Goal: Communication & Community: Answer question/provide support

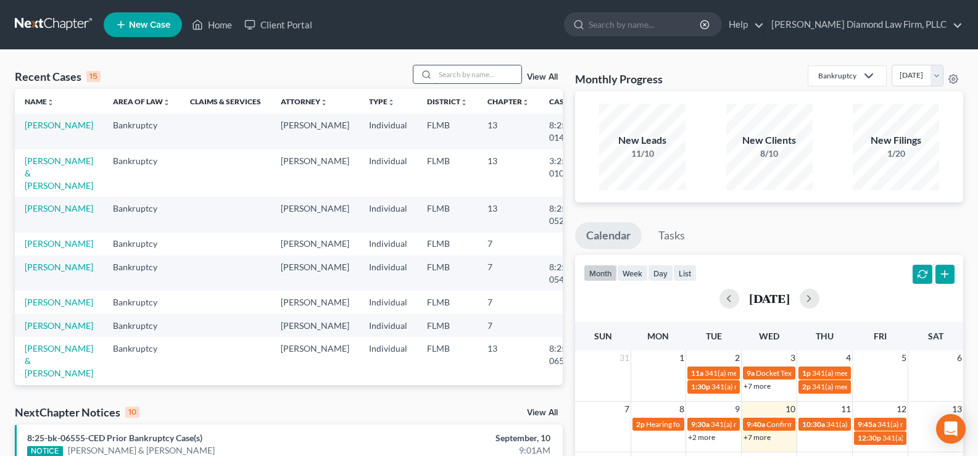
click at [460, 72] on input "search" at bounding box center [478, 74] width 86 height 18
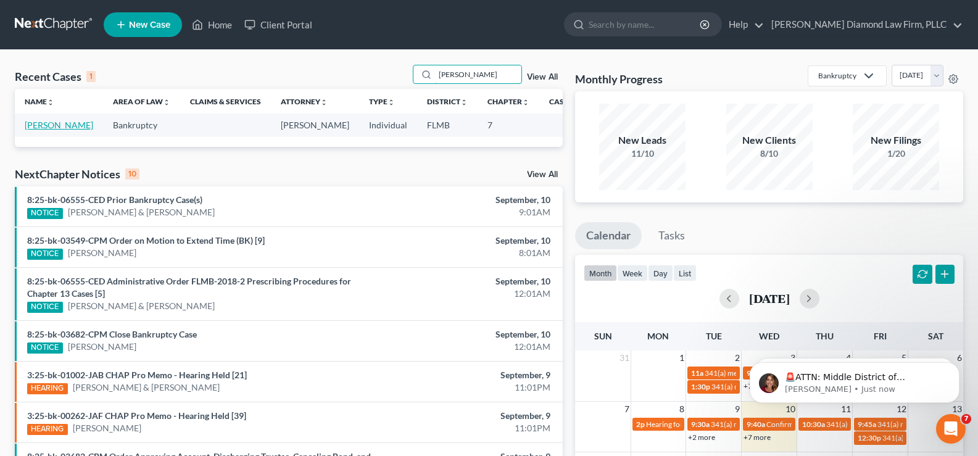
type input "[PERSON_NAME]"
click at [39, 123] on link "[PERSON_NAME]" at bounding box center [59, 125] width 69 height 10
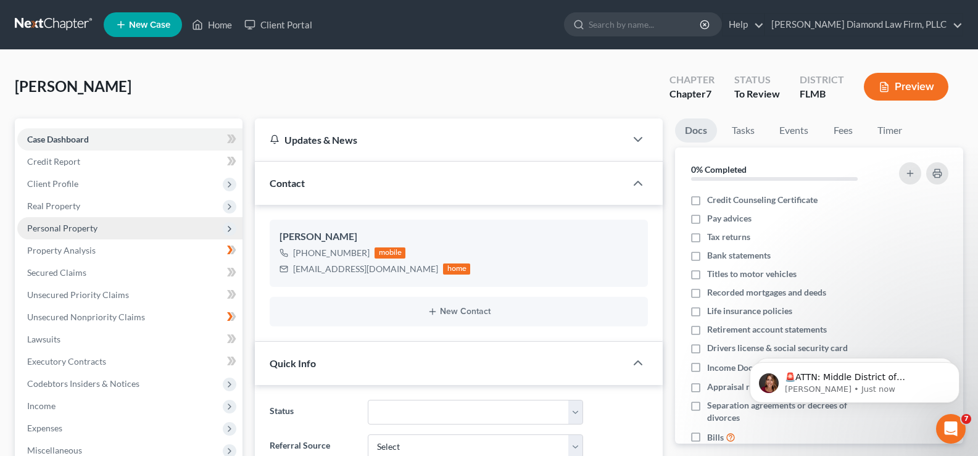
click at [83, 231] on span "Personal Property" at bounding box center [62, 228] width 70 height 10
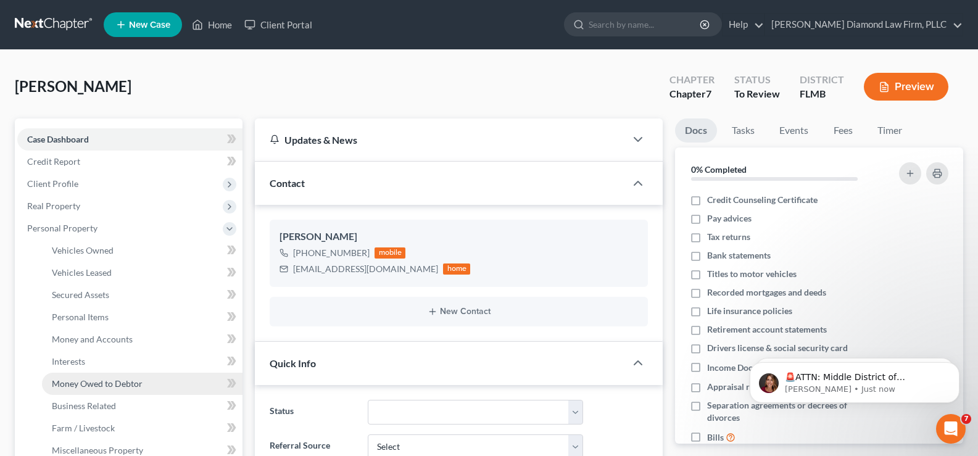
click at [106, 387] on span "Money Owed to Debtor" at bounding box center [97, 383] width 91 height 10
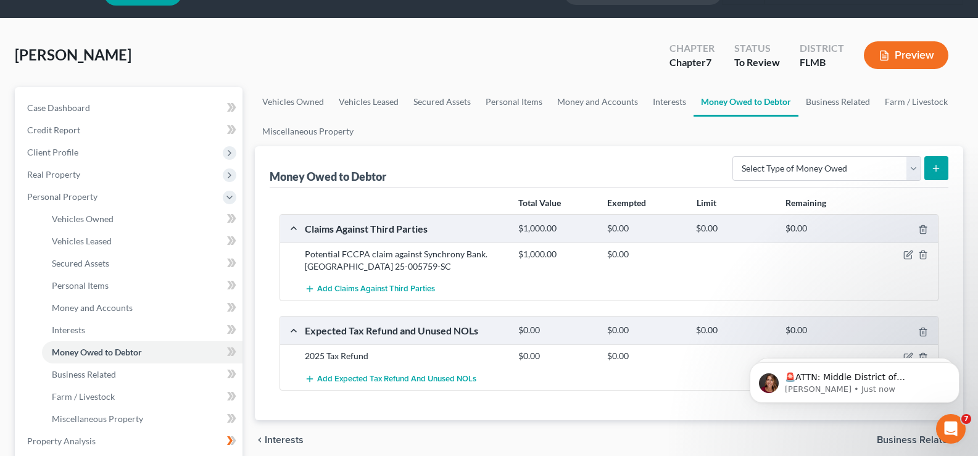
scroll to position [62, 0]
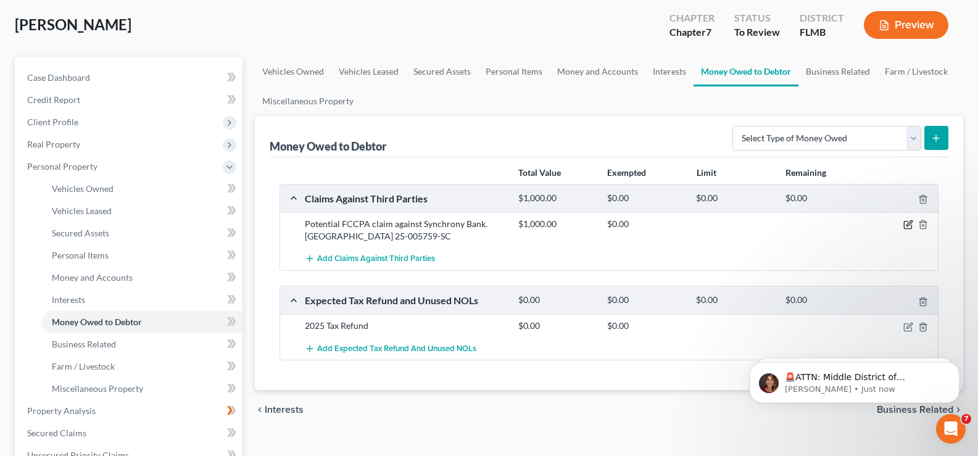
click at [908, 225] on icon "button" at bounding box center [910, 224] width 6 height 6
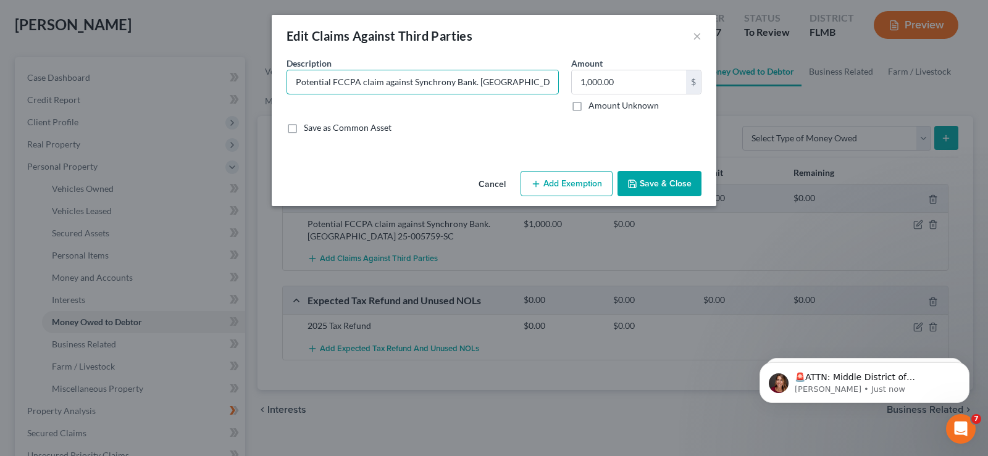
drag, startPoint x: 330, startPoint y: 83, endPoint x: 277, endPoint y: 84, distance: 52.5
click at [277, 84] on div "An exemption set must first be selected from the Filing Information section. Co…" at bounding box center [494, 111] width 444 height 109
click at [326, 83] on input "FCCPA claim against Synchrony Bank. [GEOGRAPHIC_DATA] 25-005759-SC" at bounding box center [422, 81] width 271 height 23
click at [347, 84] on input "FCCPA claim against Synchrony Bank. [GEOGRAPHIC_DATA] 25-005759-SC" at bounding box center [422, 81] width 271 height 23
type input "FCCPA claim settled against Synchrony Bank. [GEOGRAPHIC_DATA] 25-005759-SC"
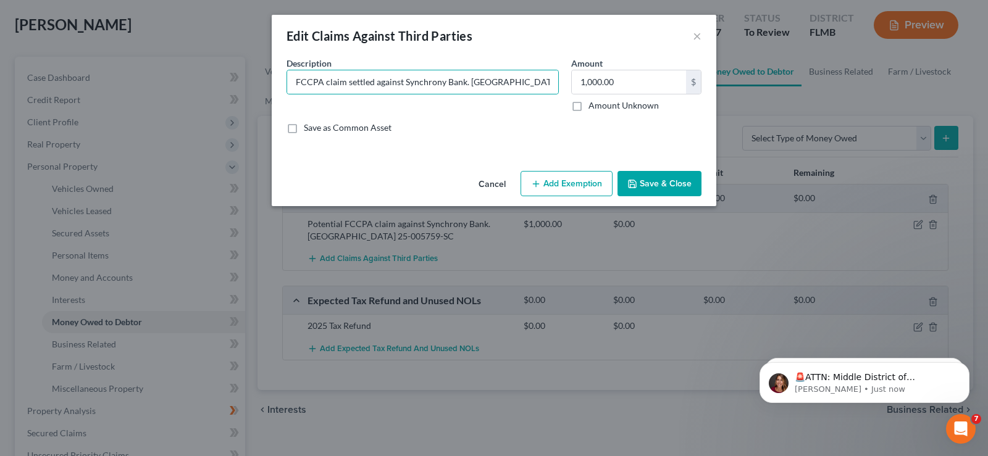
click at [659, 173] on button "Save & Close" at bounding box center [659, 184] width 84 height 26
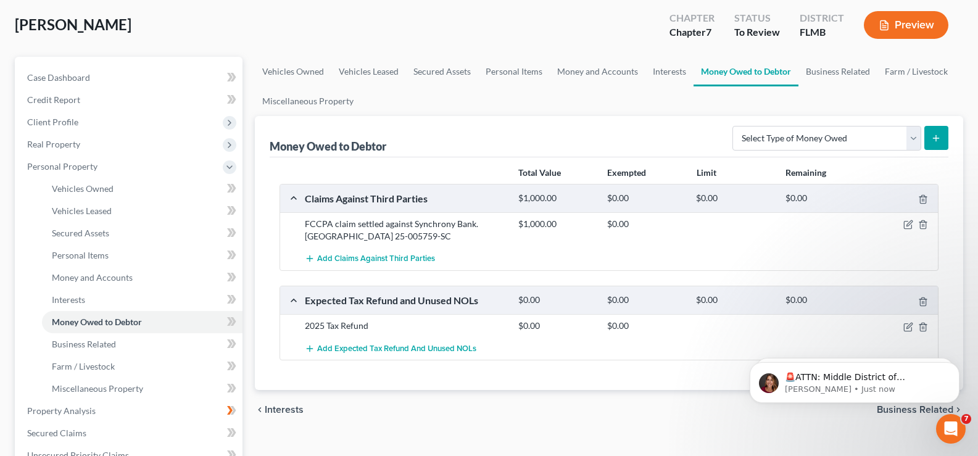
scroll to position [123, 0]
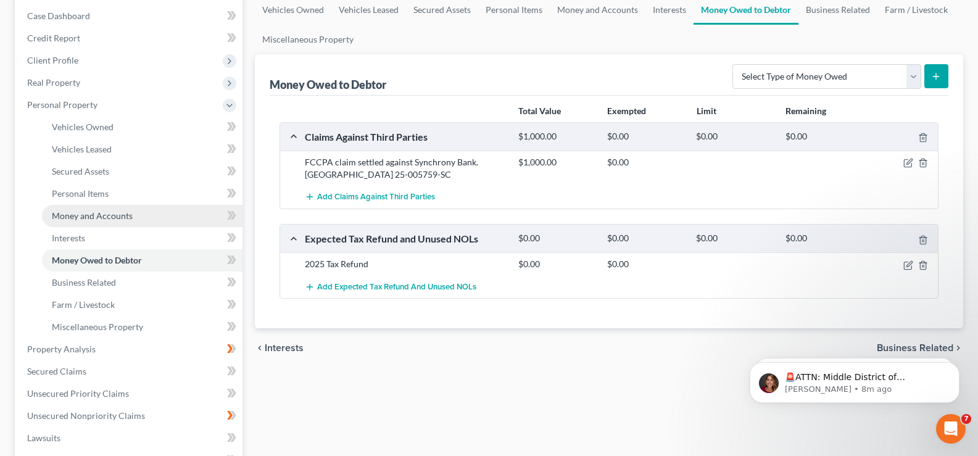
click at [72, 220] on span "Money and Accounts" at bounding box center [92, 215] width 81 height 10
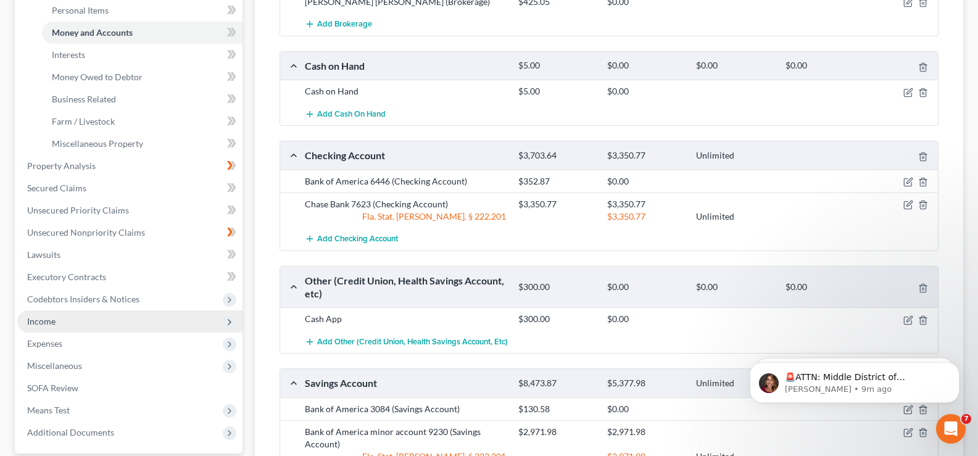
scroll to position [432, 0]
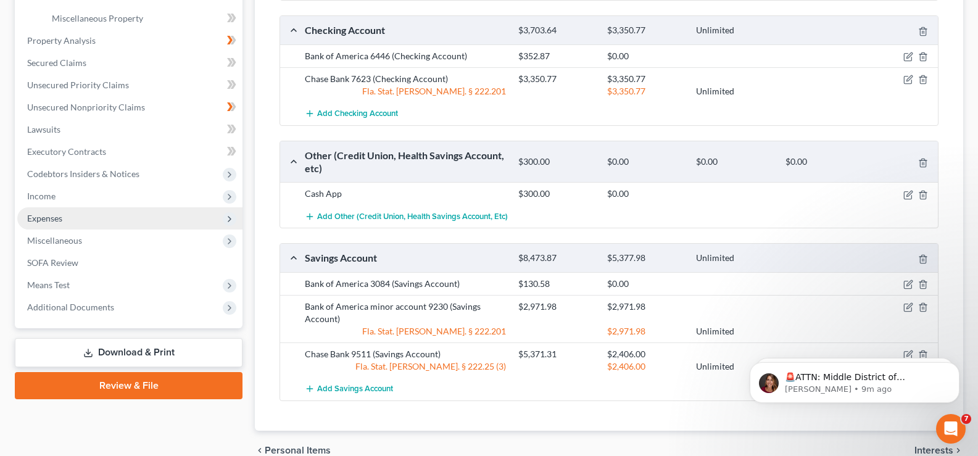
click at [82, 215] on span "Expenses" at bounding box center [129, 218] width 225 height 22
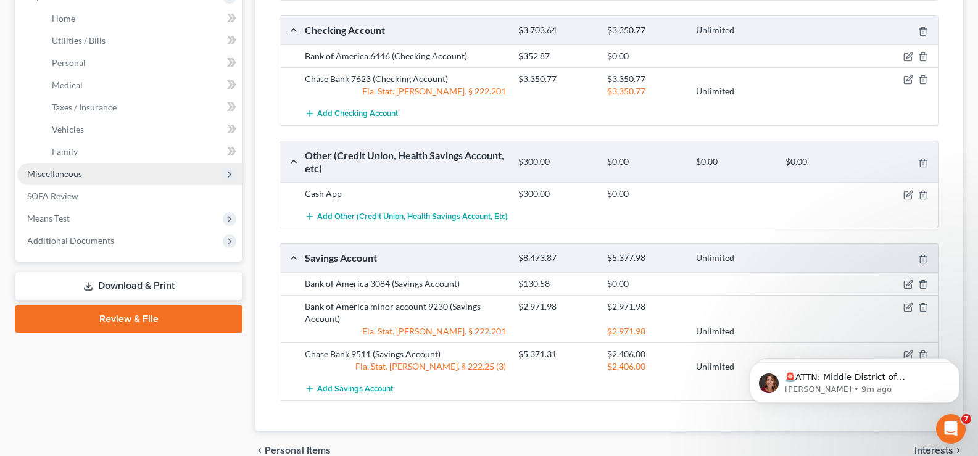
click at [87, 177] on span "Miscellaneous" at bounding box center [129, 174] width 225 height 22
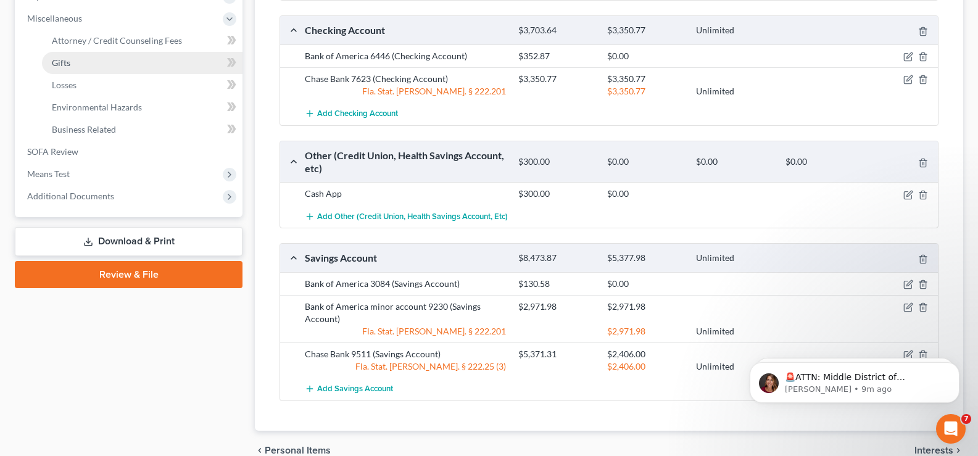
click at [109, 53] on link "Gifts" at bounding box center [142, 63] width 201 height 22
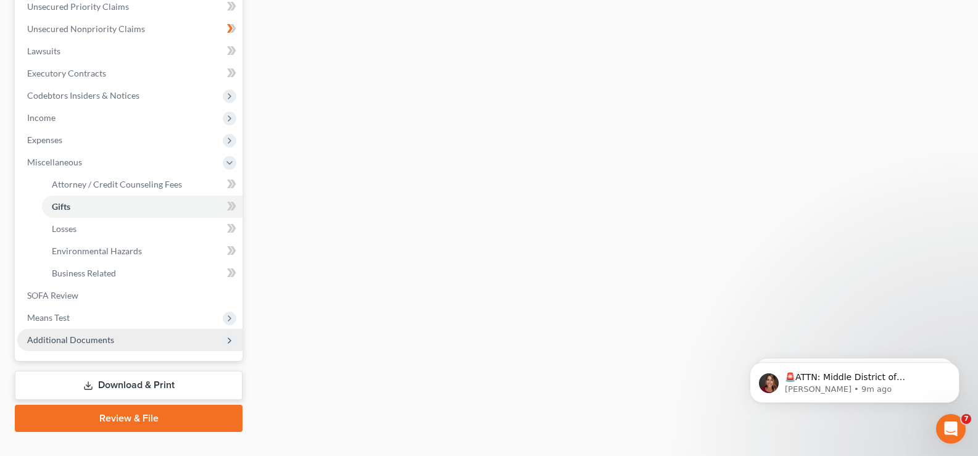
scroll to position [309, 0]
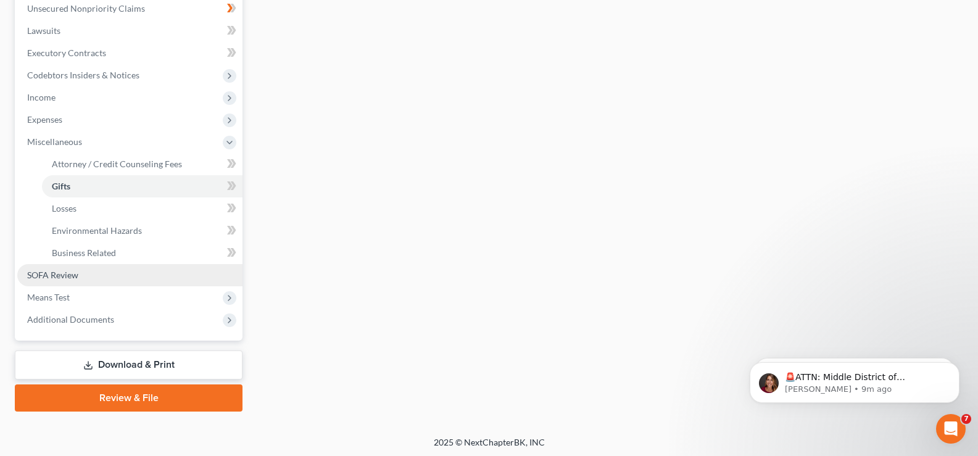
click at [94, 273] on link "SOFA Review" at bounding box center [129, 275] width 225 height 22
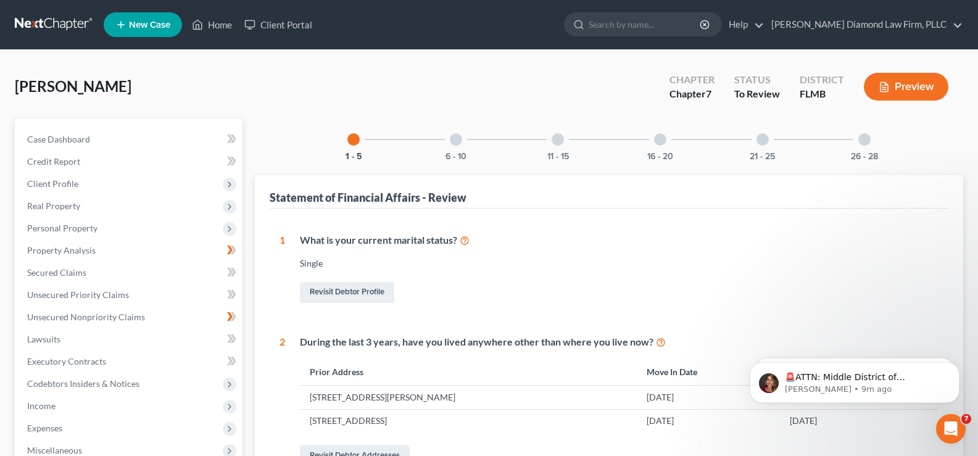
click at [456, 138] on div at bounding box center [456, 139] width 12 height 12
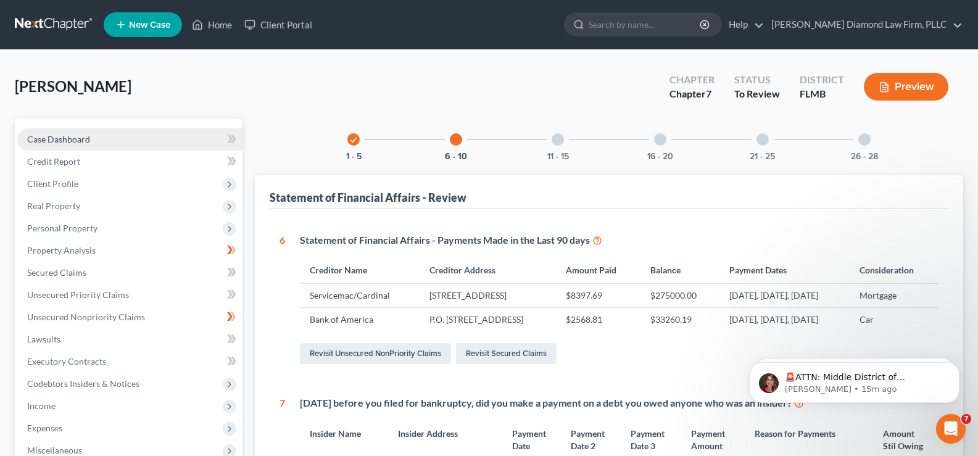
click at [106, 139] on link "Case Dashboard" at bounding box center [129, 139] width 225 height 22
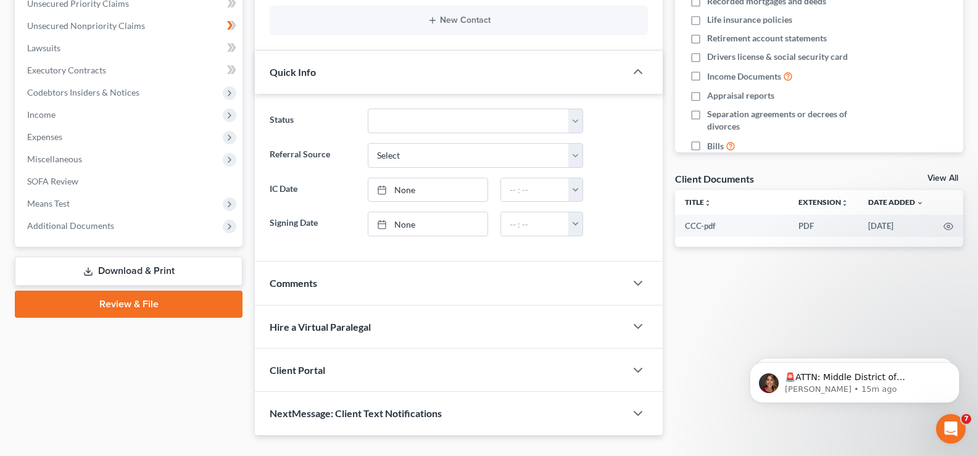
scroll to position [318, 0]
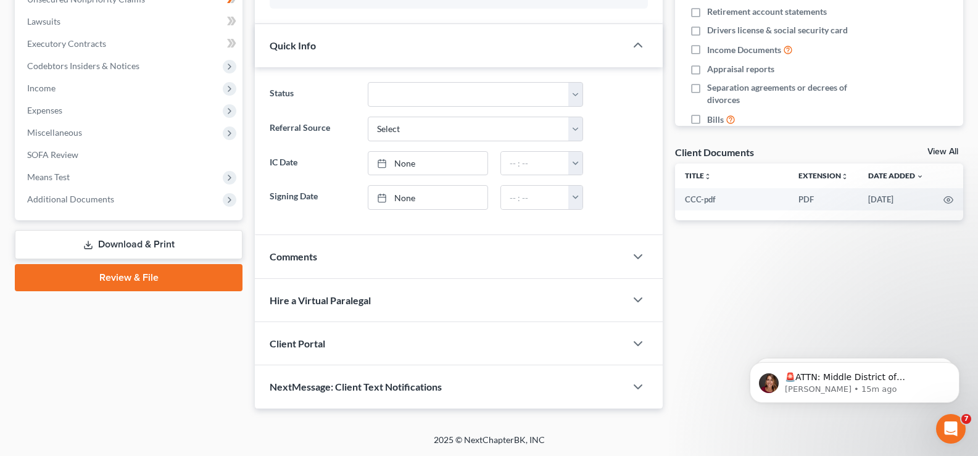
click at [420, 389] on span "NextMessage: Client Text Notifications" at bounding box center [356, 387] width 172 height 12
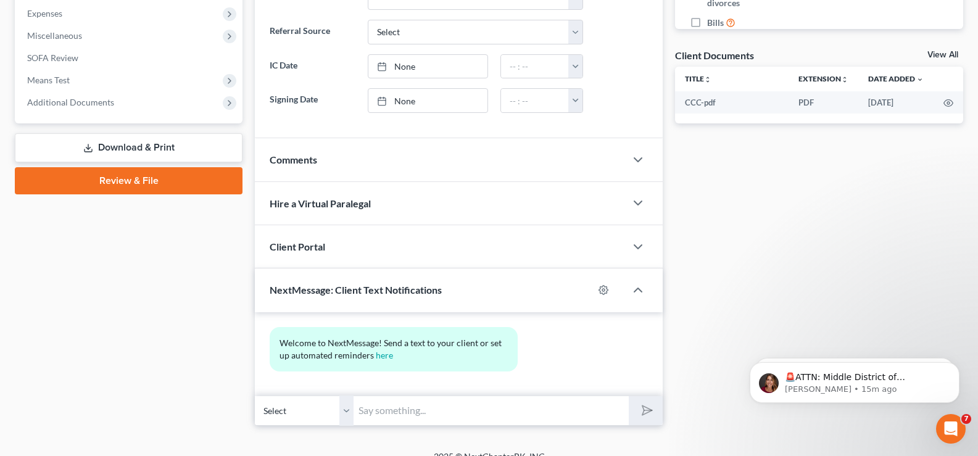
scroll to position [431, 0]
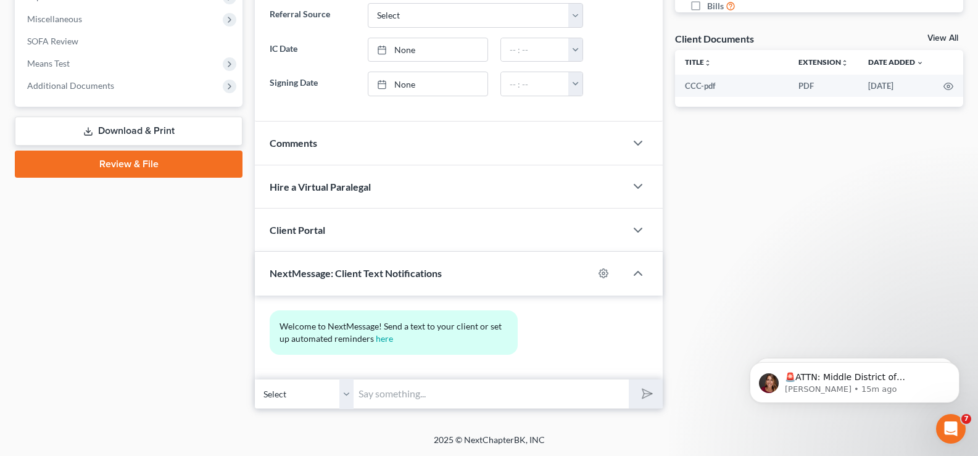
click at [451, 398] on input "text" at bounding box center [491, 394] width 275 height 30
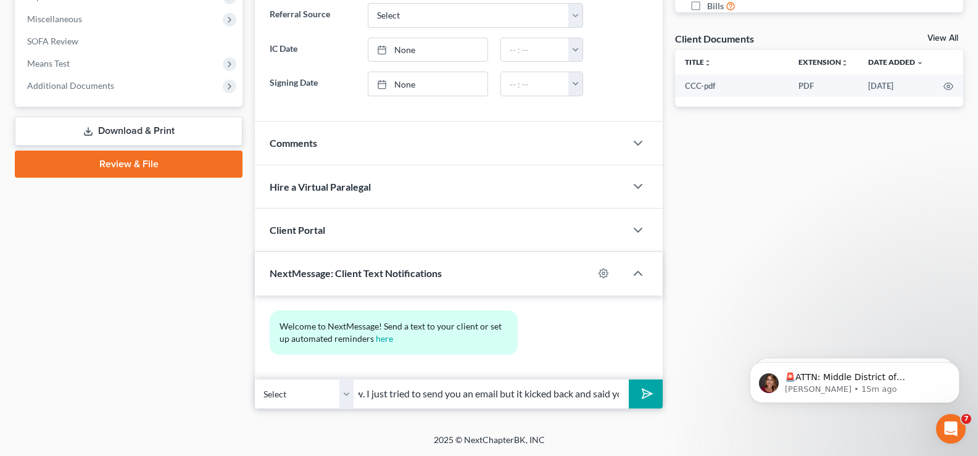
scroll to position [0, 308]
type input "Good morning [PERSON_NAME]. This is [PERSON_NAME] Diamond Law. I just tried to …"
click at [648, 392] on polygon "submit" at bounding box center [645, 393] width 15 height 15
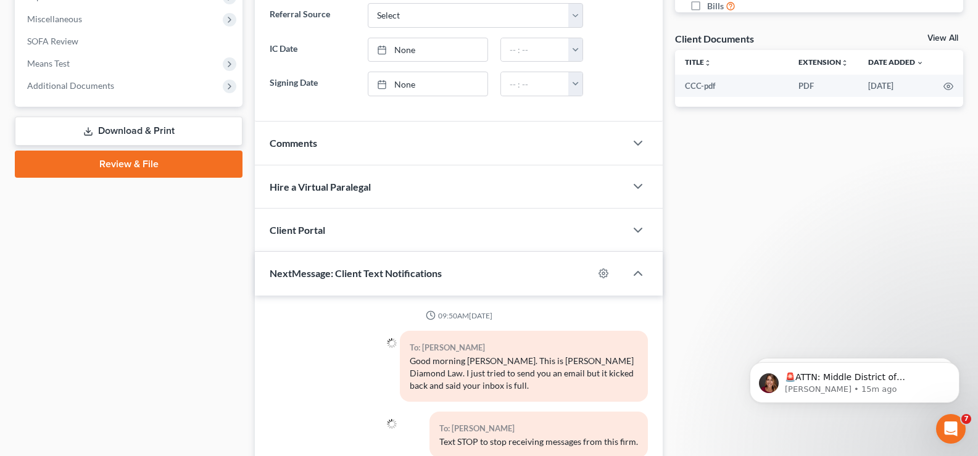
scroll to position [535, 0]
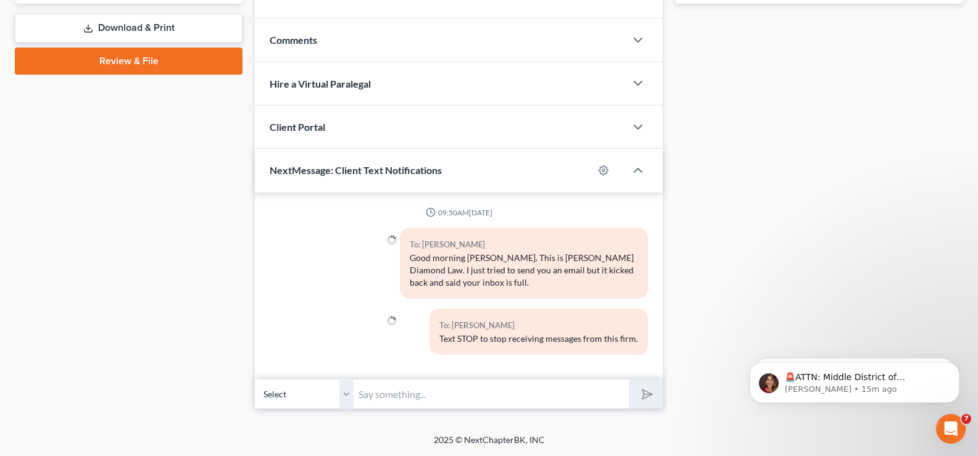
click at [385, 390] on input "text" at bounding box center [491, 394] width 275 height 30
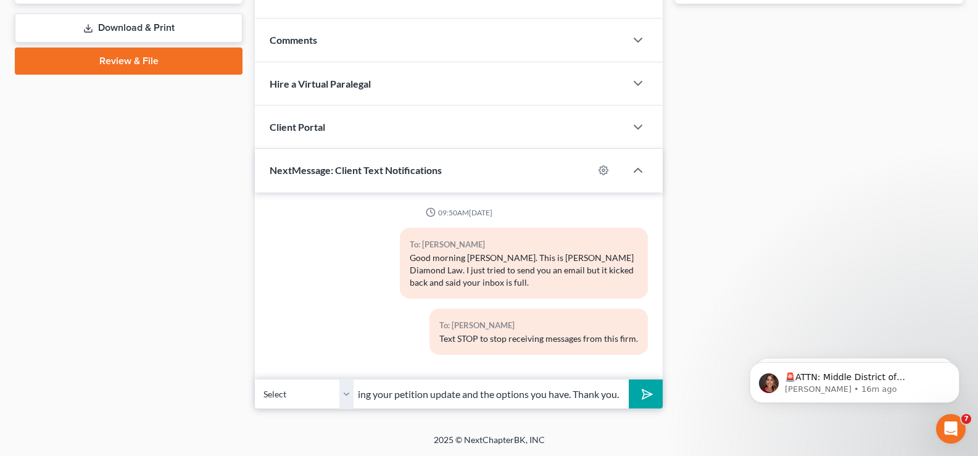
scroll to position [0, 328]
type input "Please check your email to confirm you received the correspondence regarding yo…"
click at [632, 394] on button "submit" at bounding box center [646, 394] width 34 height 29
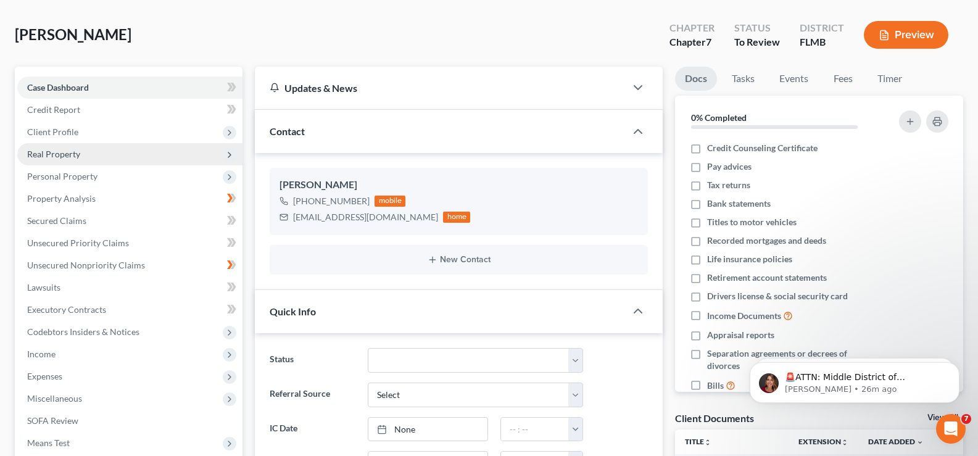
scroll to position [0, 0]
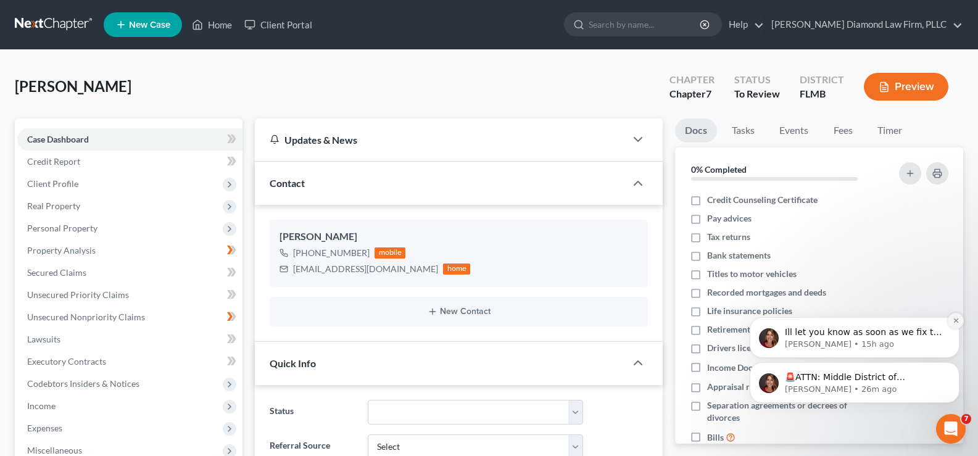
click at [956, 321] on icon "Dismiss notification" at bounding box center [956, 321] width 4 height 4
click at [956, 365] on icon "Dismiss notification" at bounding box center [956, 365] width 7 height 7
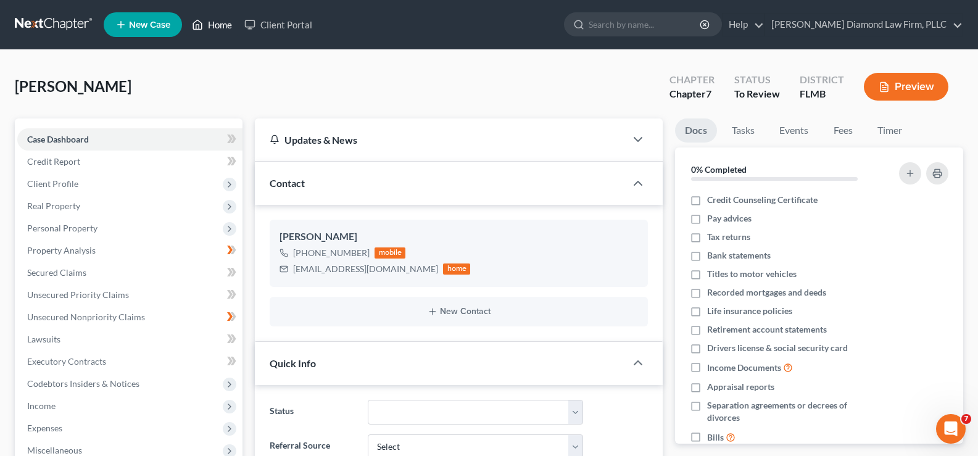
click at [225, 25] on link "Home" at bounding box center [212, 25] width 52 height 22
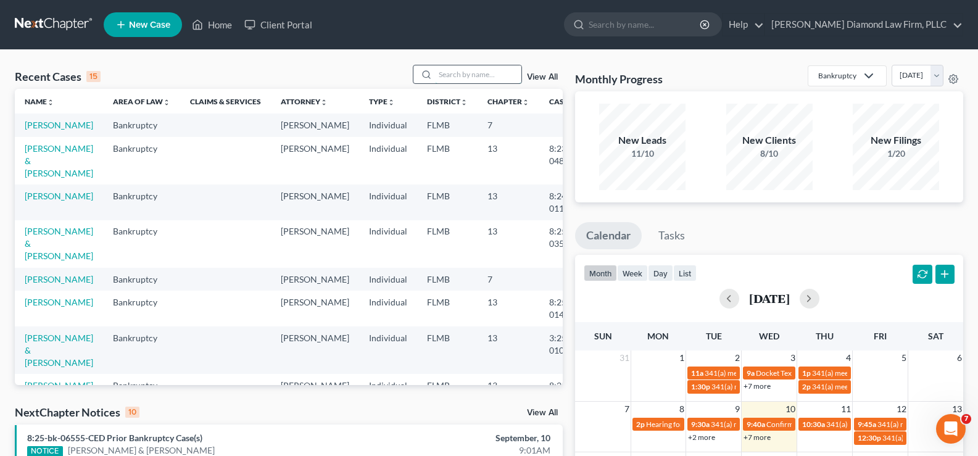
click at [475, 75] on input "search" at bounding box center [478, 74] width 86 height 18
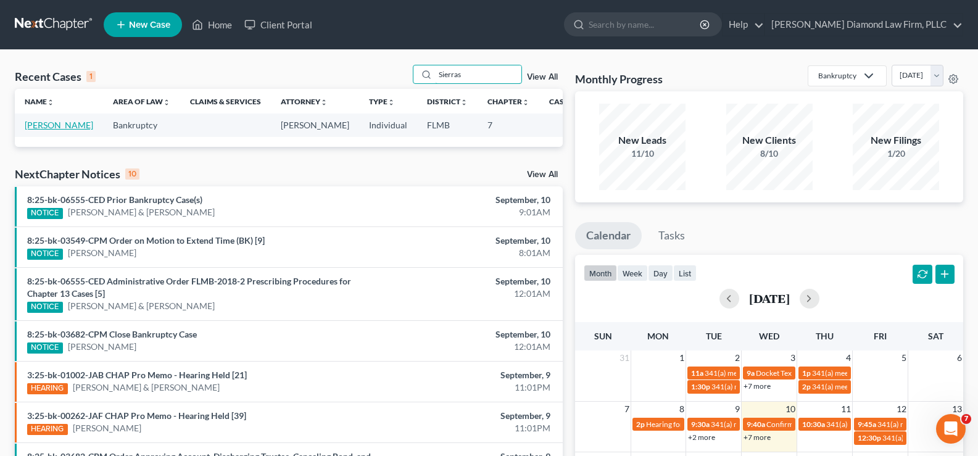
type input "Sierras"
click at [49, 130] on link "[PERSON_NAME]" at bounding box center [59, 125] width 69 height 10
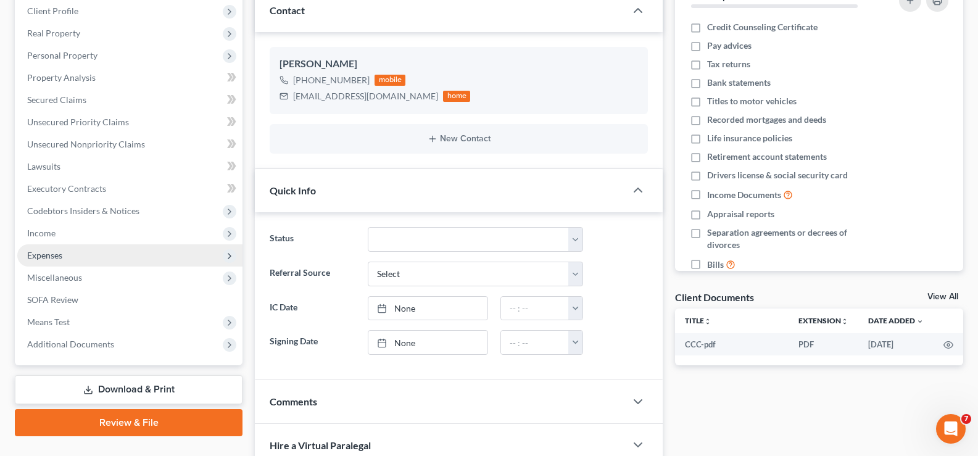
scroll to position [185, 0]
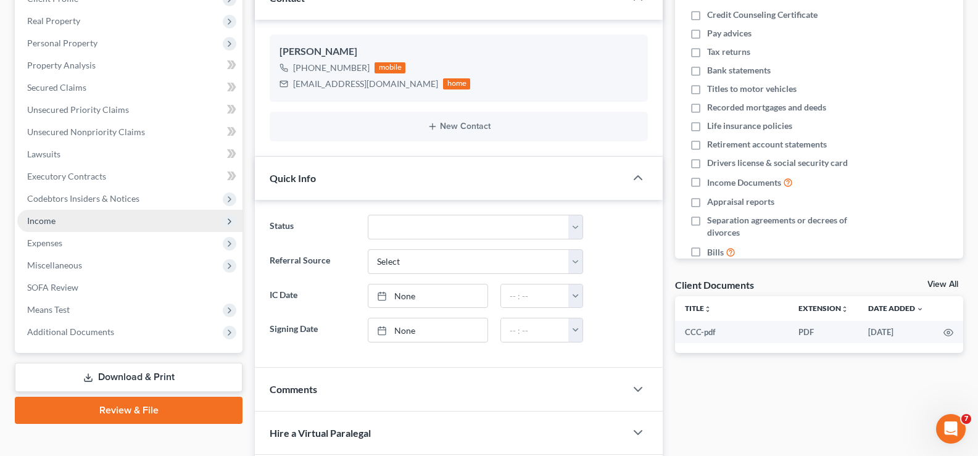
click at [61, 226] on span "Income" at bounding box center [129, 221] width 225 height 22
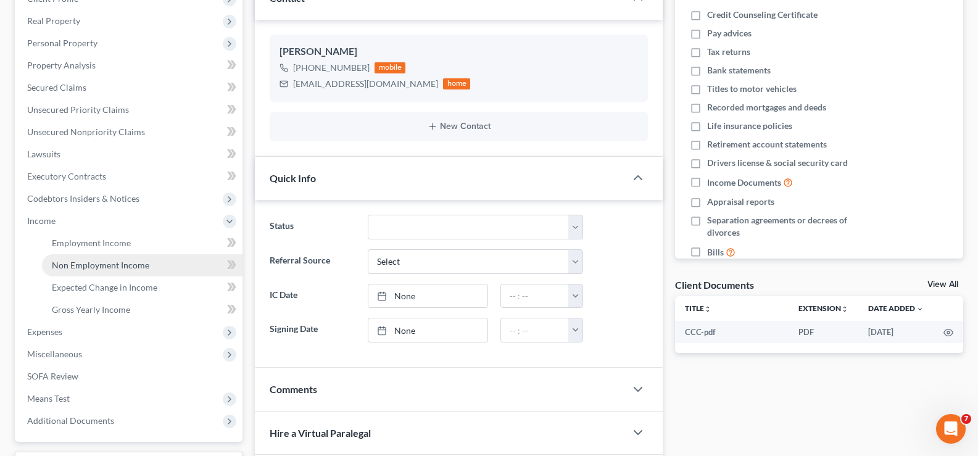
click at [97, 266] on span "Non Employment Income" at bounding box center [101, 265] width 98 height 10
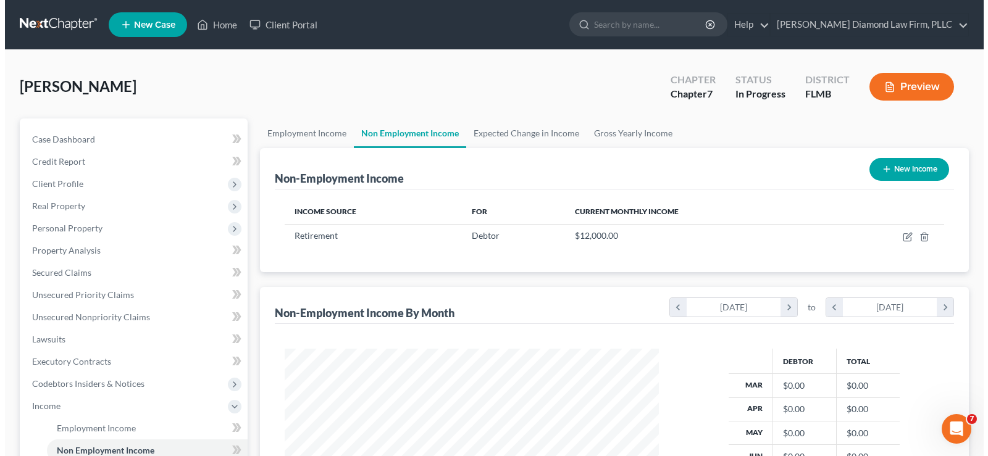
scroll to position [222, 399]
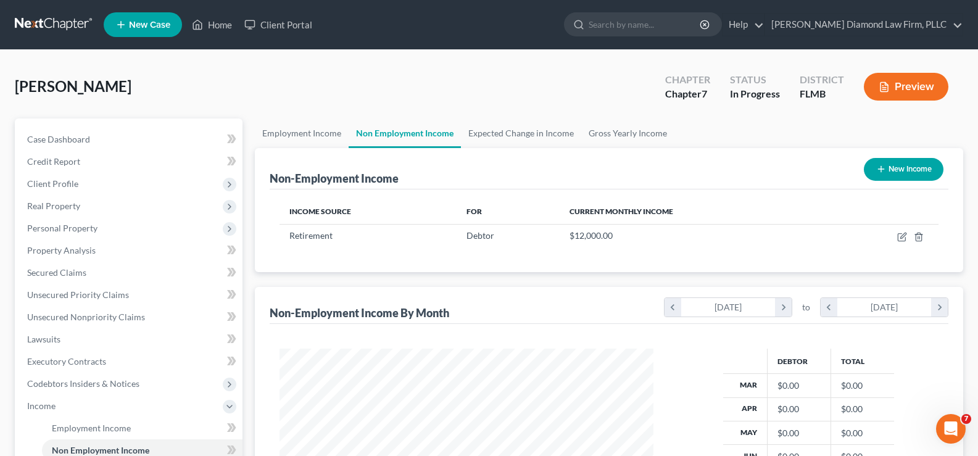
click at [906, 165] on button "New Income" at bounding box center [904, 169] width 80 height 23
select select "0"
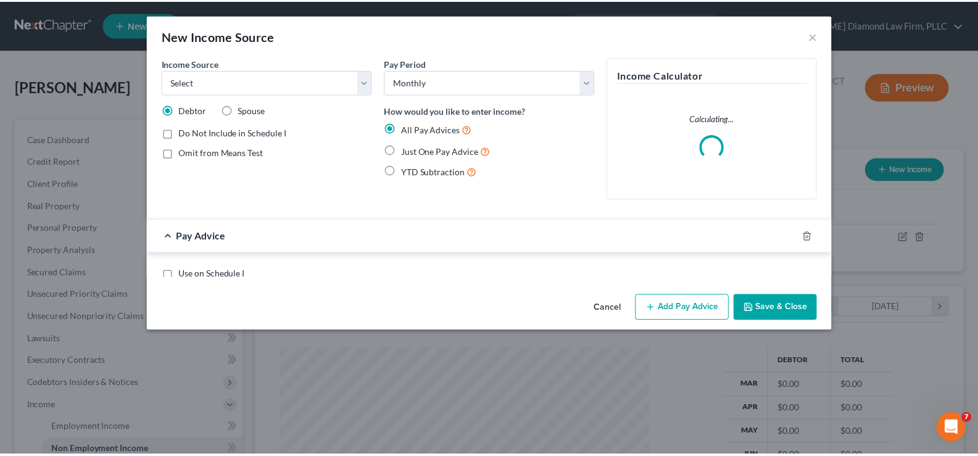
scroll to position [222, 403]
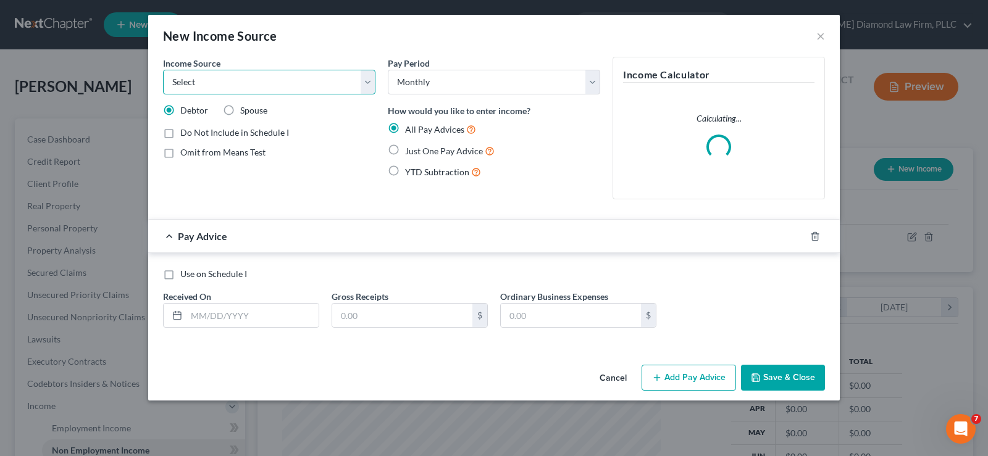
click at [296, 78] on select "Select Unemployment Disability (from employer) Pension Retirement Social Securi…" at bounding box center [269, 82] width 212 height 25
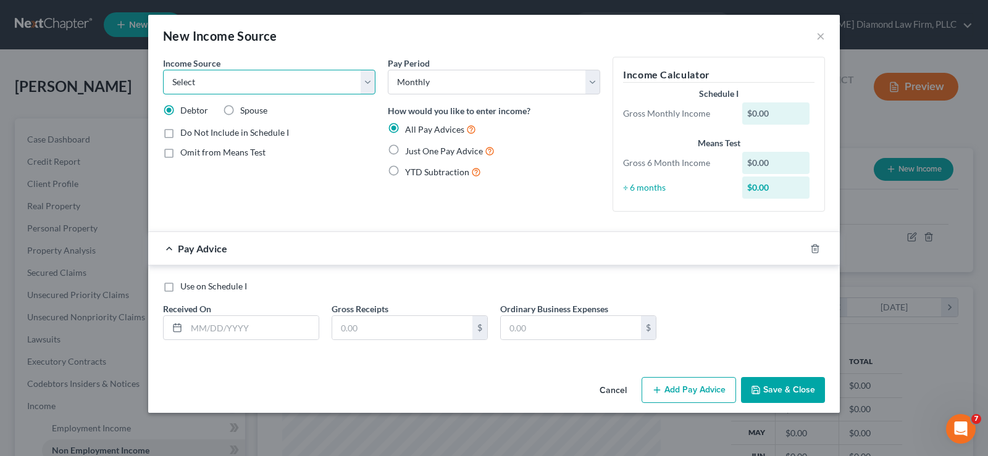
select select "8"
click at [163, 70] on select "Select Unemployment Disability (from employer) Pension Retirement Social Securi…" at bounding box center [269, 82] width 212 height 25
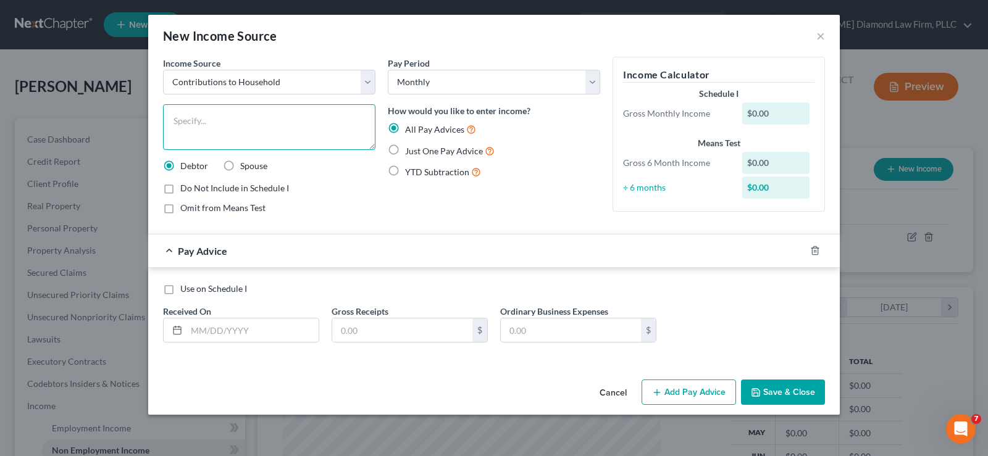
click at [198, 119] on textarea at bounding box center [269, 127] width 212 height 46
type textarea "Assistance from debtor's daughter"
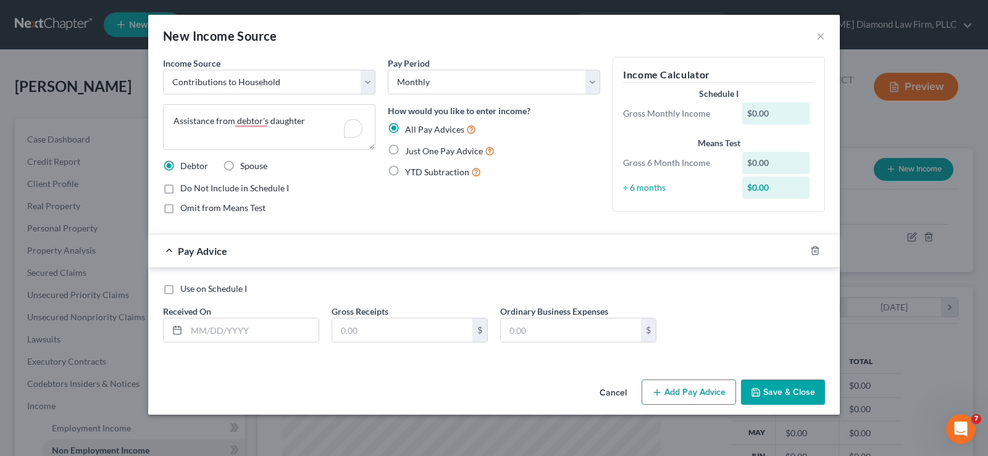
click at [805, 389] on button "Save & Close" at bounding box center [783, 393] width 84 height 26
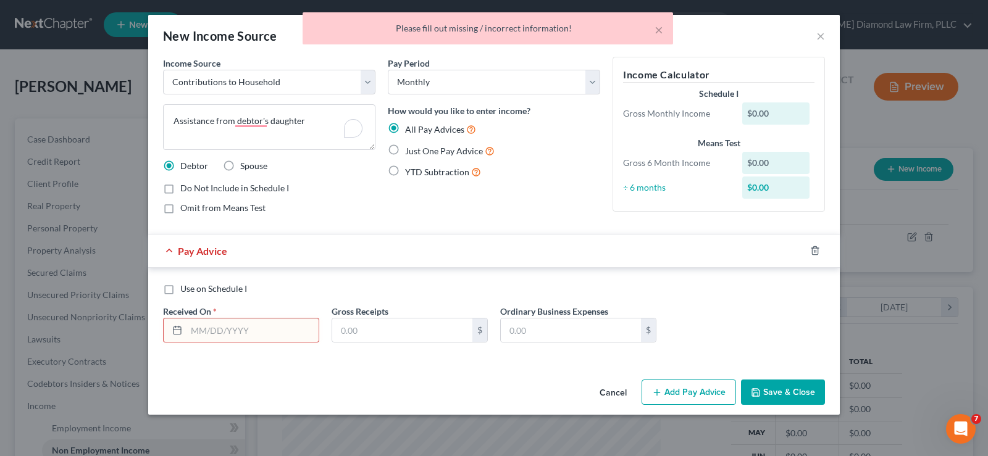
click at [216, 340] on input "text" at bounding box center [252, 330] width 132 height 23
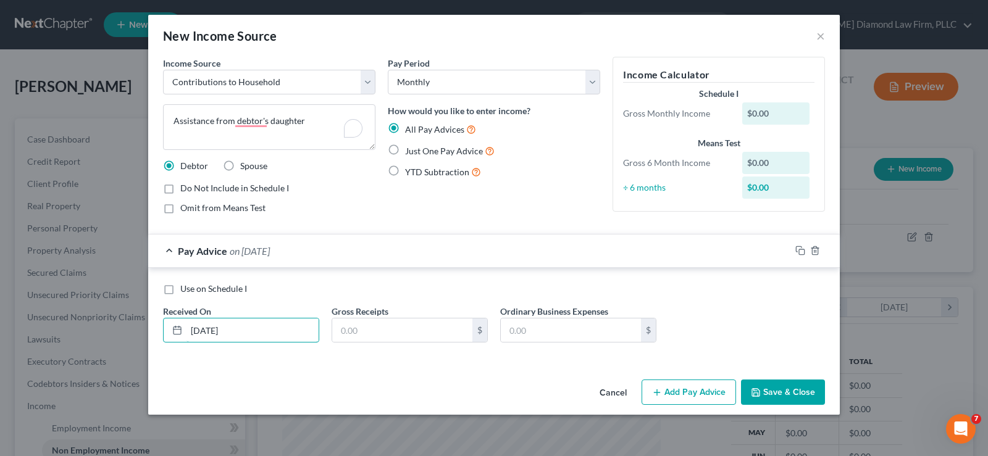
type input "[DATE]"
click at [767, 389] on button "Save & Close" at bounding box center [783, 393] width 84 height 26
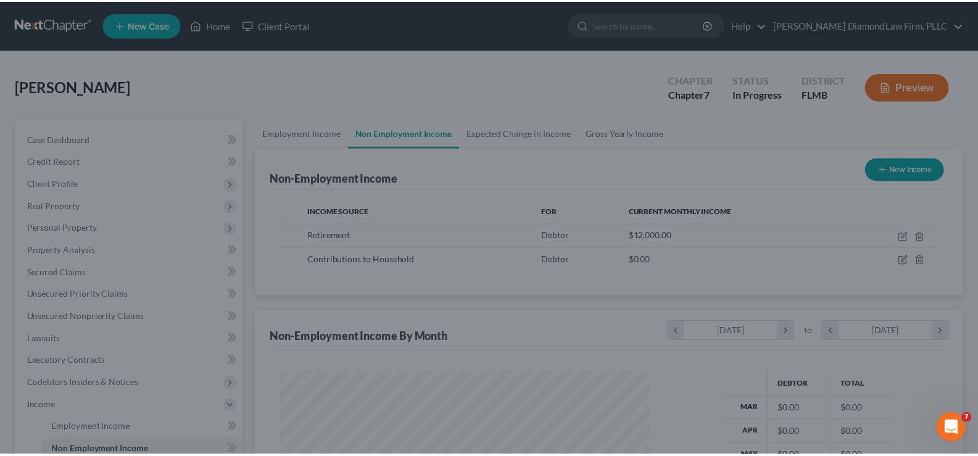
scroll to position [617052, 616874]
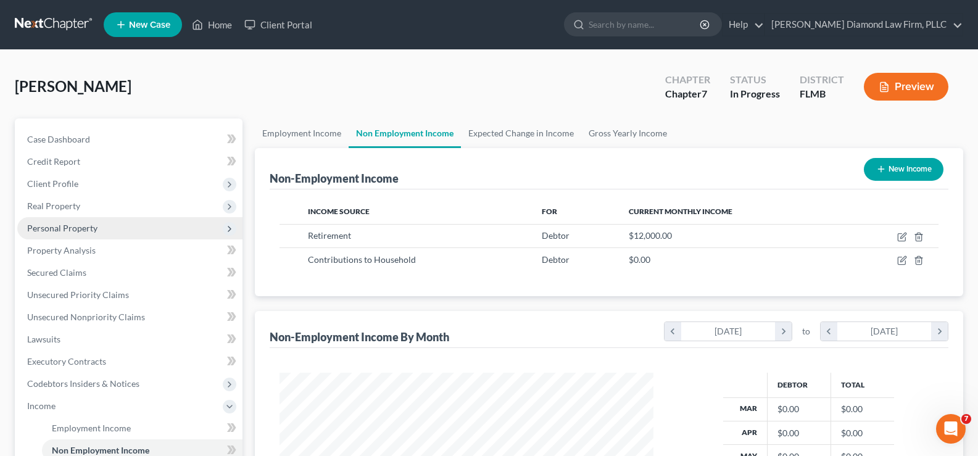
click at [62, 235] on span "Personal Property" at bounding box center [129, 228] width 225 height 22
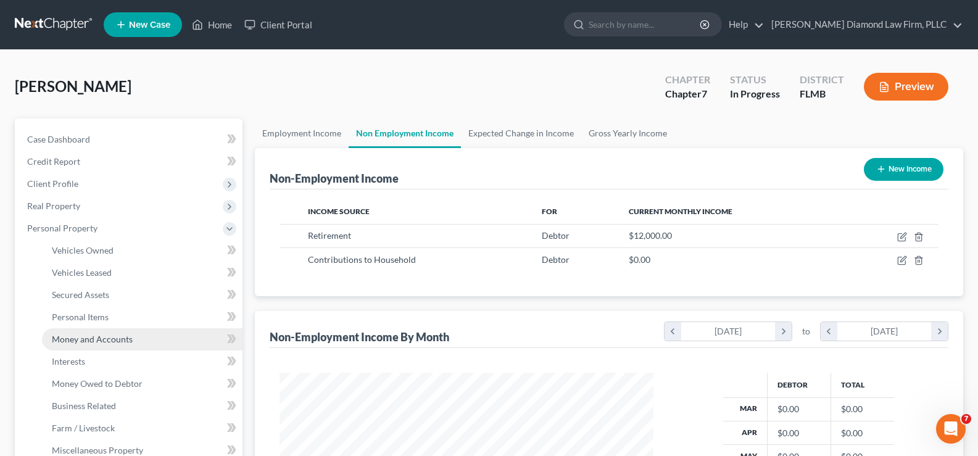
click at [114, 340] on span "Money and Accounts" at bounding box center [92, 339] width 81 height 10
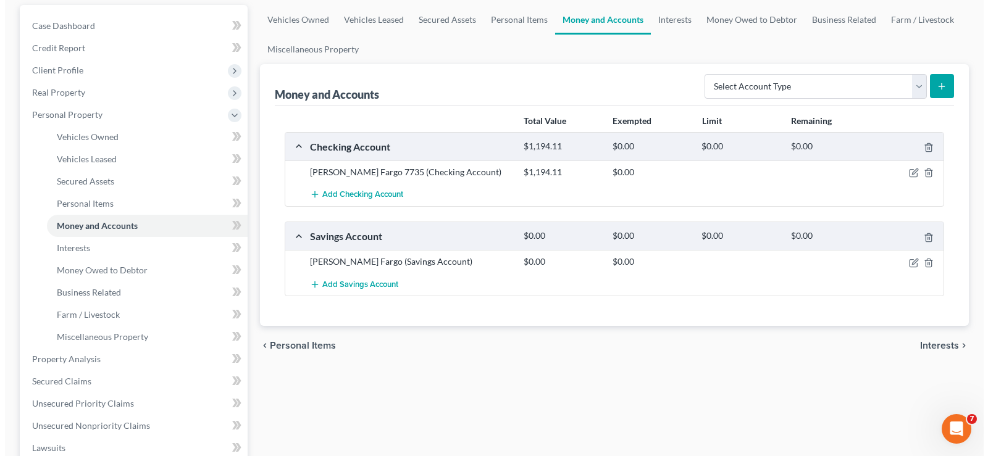
scroll to position [123, 0]
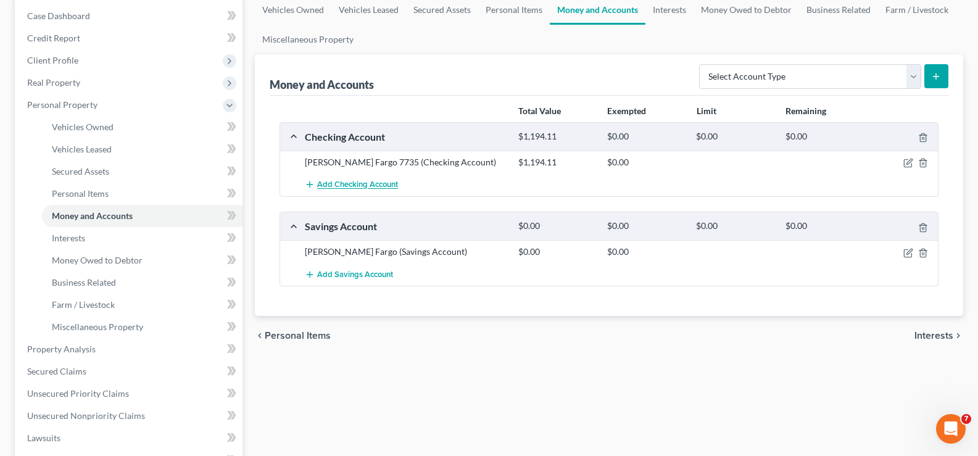
click at [363, 186] on span "Add Checking Account" at bounding box center [357, 185] width 81 height 10
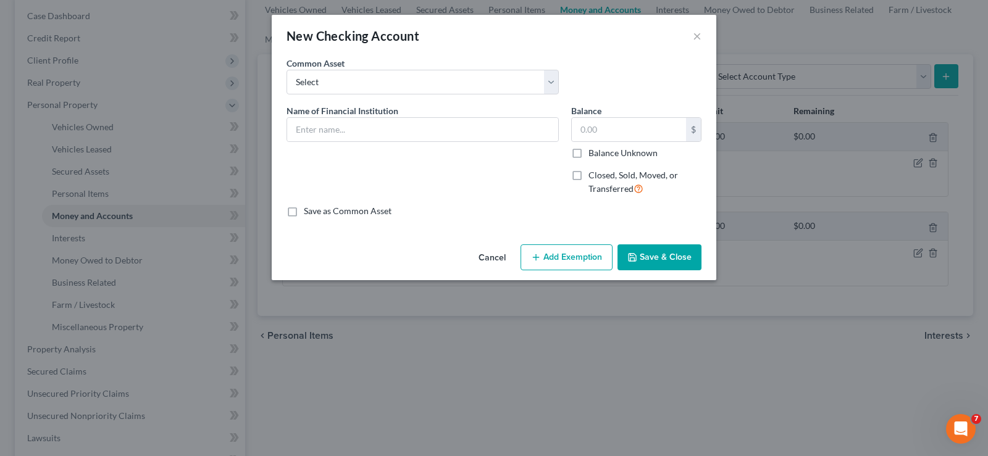
click at [588, 174] on label "Closed, Sold, Moved, or Transferred" at bounding box center [644, 182] width 113 height 27
click at [593, 174] on input "Closed, Sold, Moved, or Transferred" at bounding box center [597, 173] width 8 height 8
checkbox input "true"
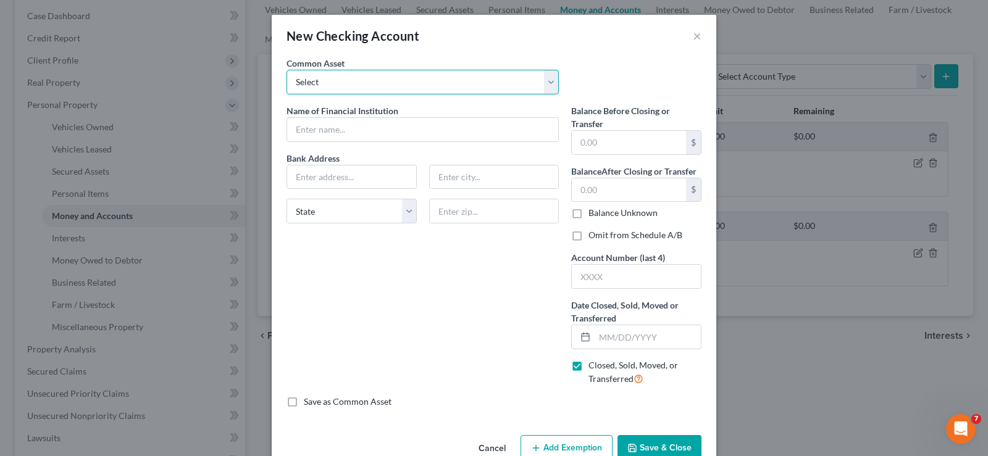
click at [322, 72] on select "Select Chase Bank Achieva Truist Regions Truist Navy Federal CU Bank of America…" at bounding box center [422, 82] width 272 height 25
select select "9"
click at [286, 70] on select "Select Chase Bank Achieva Truist Regions Truist Navy Federal CU Bank of America…" at bounding box center [422, 82] width 272 height 25
type input "[PERSON_NAME] Fargo"
click at [369, 177] on input "text" at bounding box center [351, 176] width 129 height 23
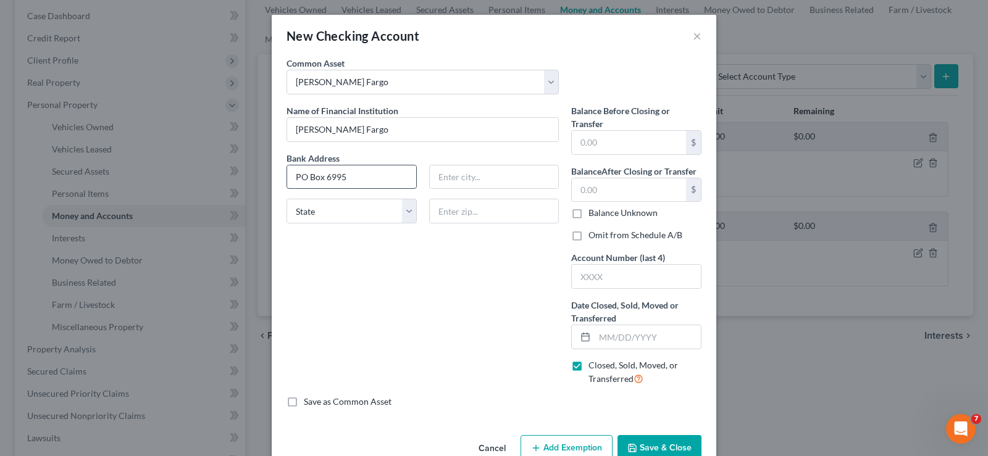
type input "PO Box 6995"
type input "97228"
type input "[GEOGRAPHIC_DATA]"
select select "38"
click at [588, 233] on label "Omit from Schedule A/B" at bounding box center [635, 235] width 94 height 12
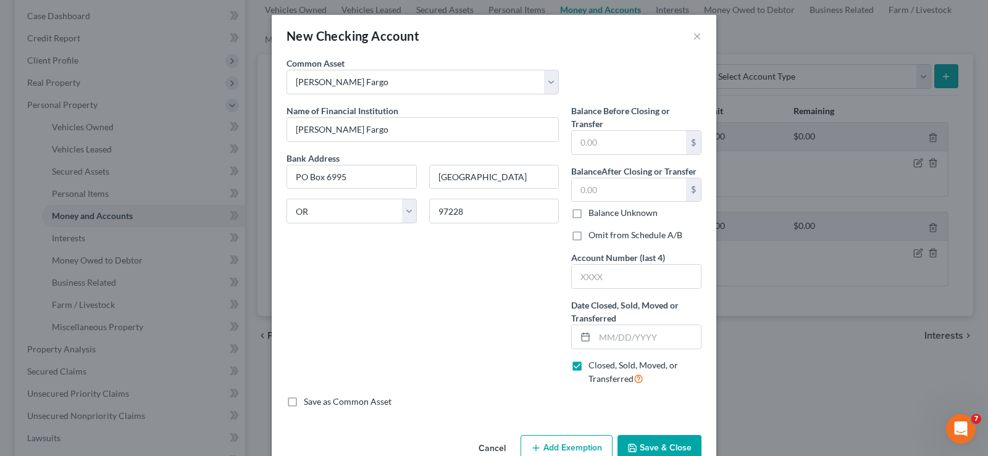
click at [593, 233] on input "Omit from Schedule A/B" at bounding box center [597, 233] width 8 height 8
checkbox input "true"
click at [587, 281] on input "text" at bounding box center [636, 276] width 129 height 23
type input "3025"
click at [619, 336] on input "text" at bounding box center [647, 336] width 106 height 23
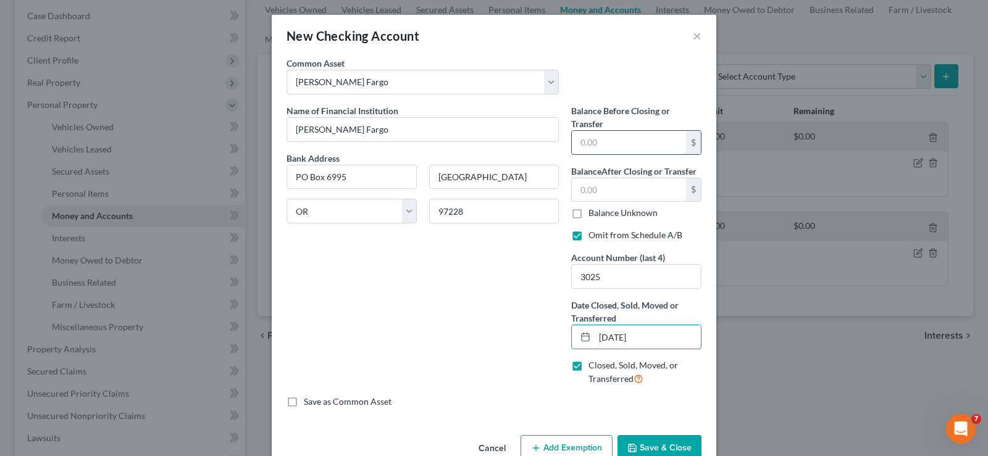
type input "[DATE]"
click at [602, 150] on input "text" at bounding box center [629, 142] width 114 height 23
type input "78.96"
type input "0"
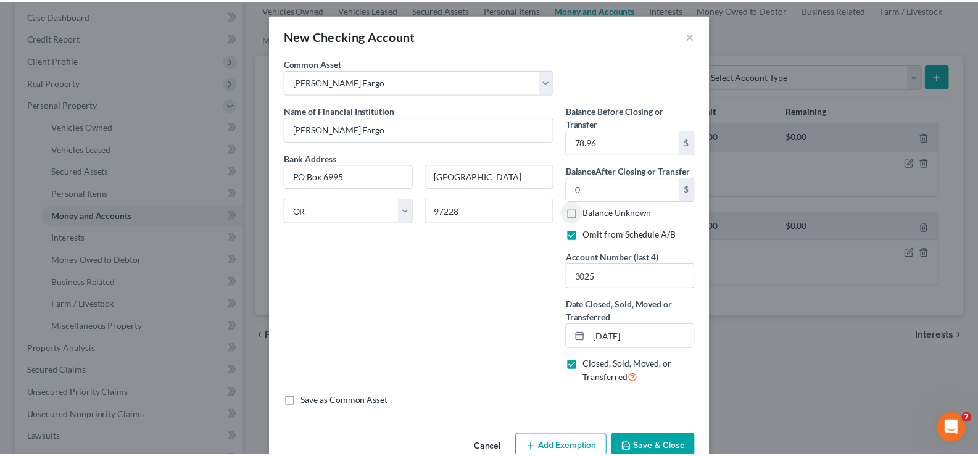
scroll to position [29, 0]
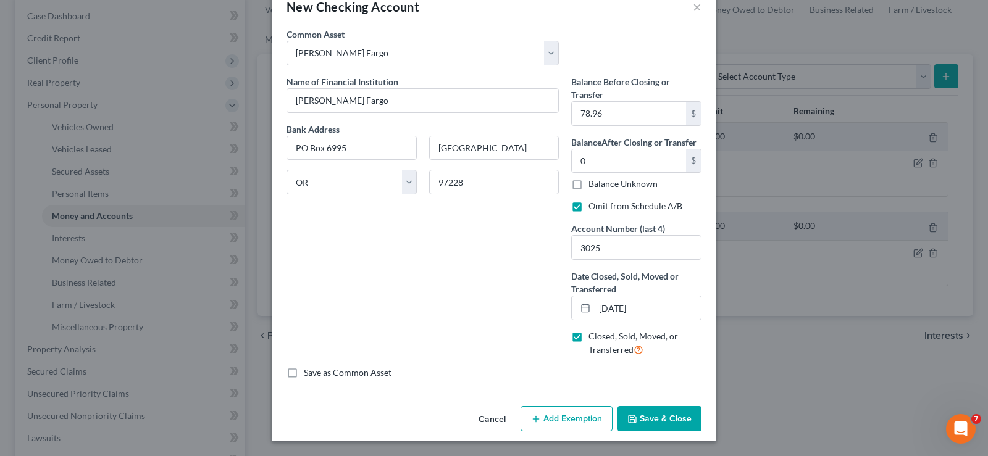
click at [662, 417] on button "Save & Close" at bounding box center [659, 419] width 84 height 26
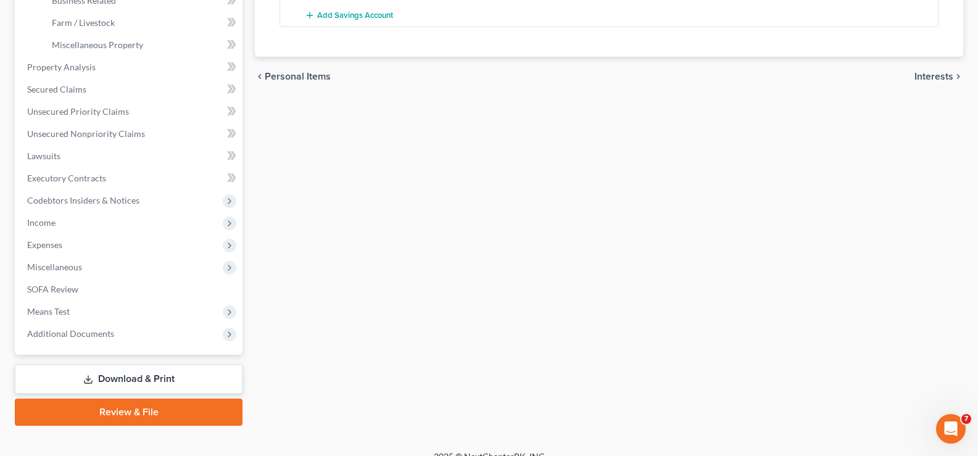
scroll to position [422, 0]
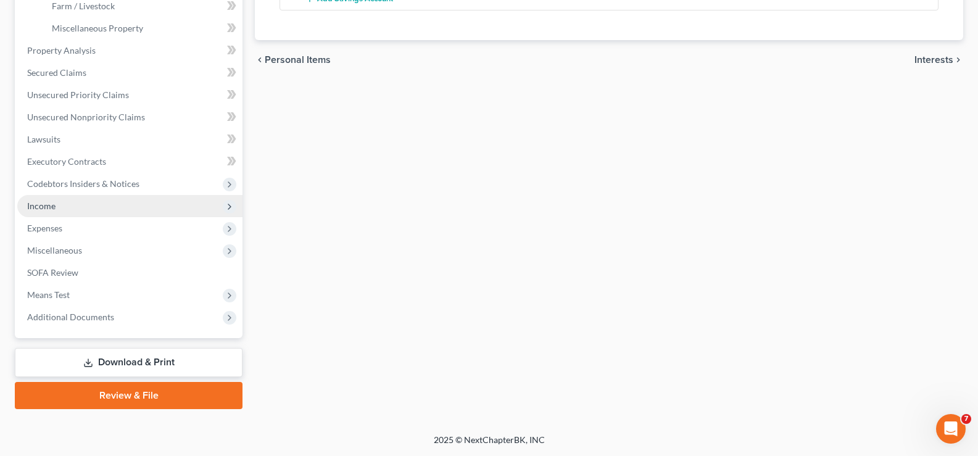
click at [81, 203] on span "Income" at bounding box center [129, 206] width 225 height 22
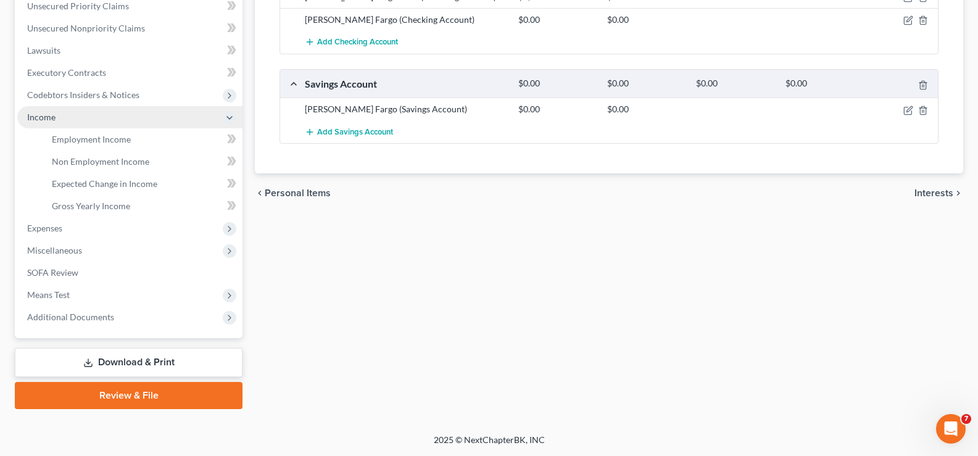
scroll to position [289, 0]
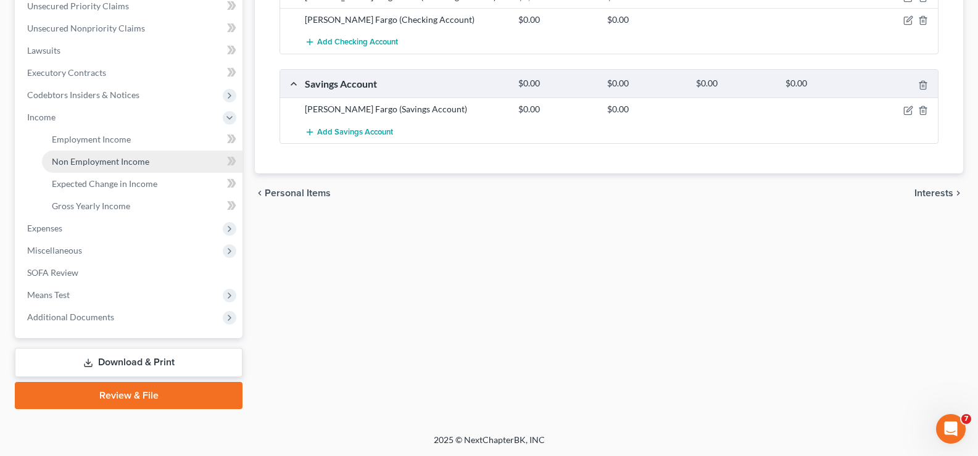
click at [117, 166] on span "Non Employment Income" at bounding box center [101, 161] width 98 height 10
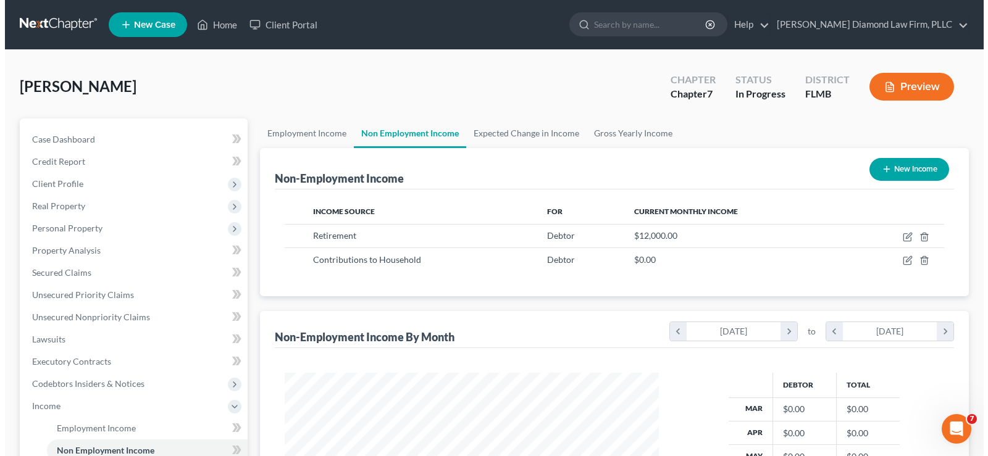
scroll to position [222, 399]
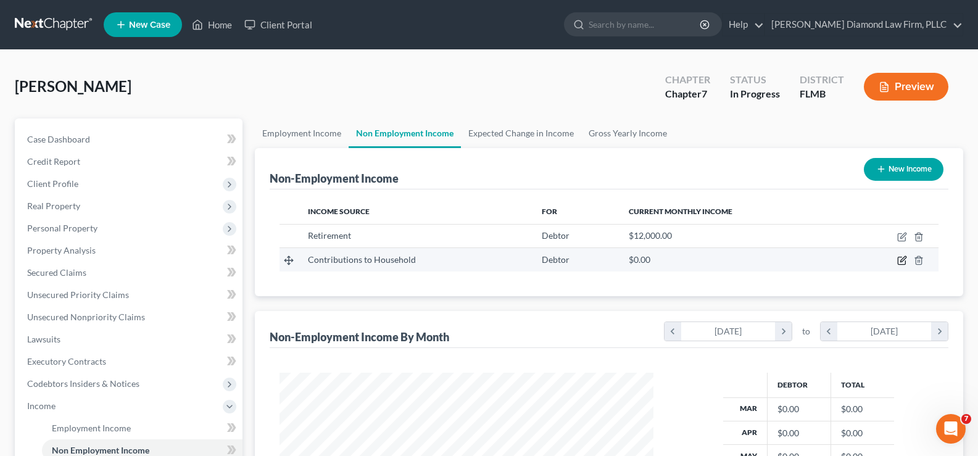
click at [905, 261] on icon "button" at bounding box center [903, 261] width 10 height 10
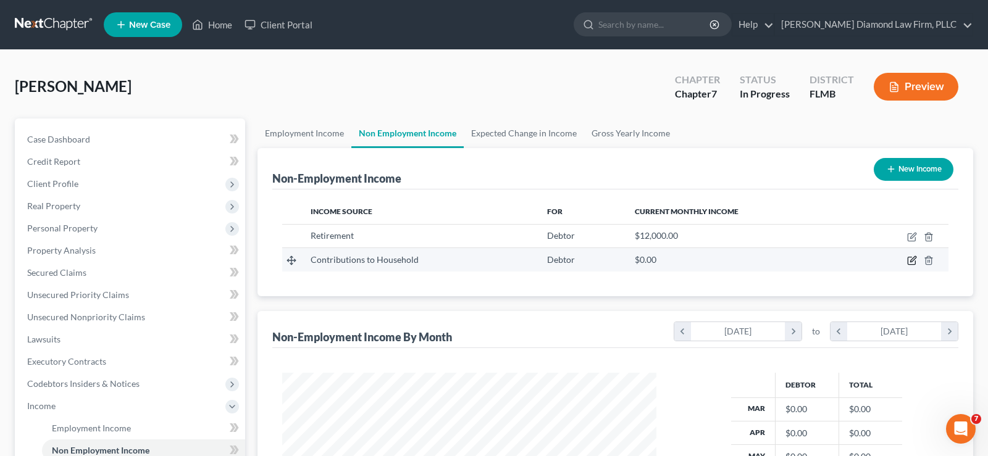
select select "8"
select select "0"
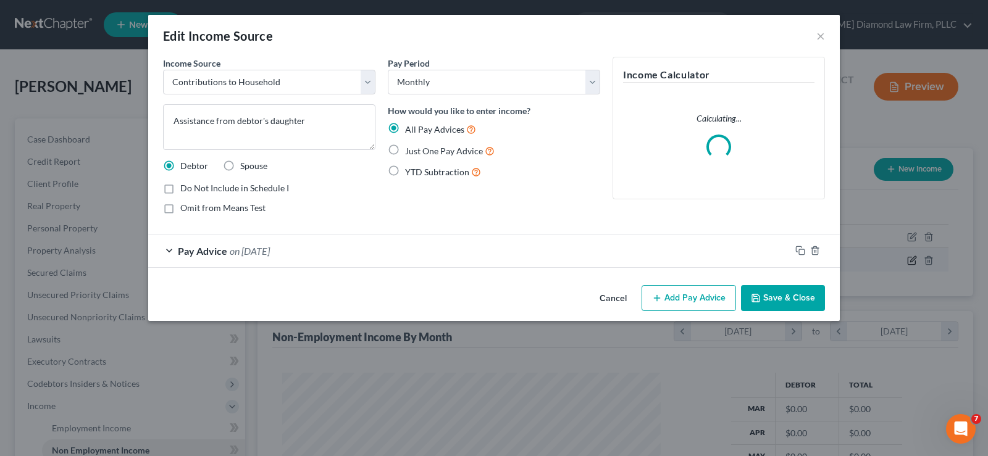
scroll to position [222, 403]
click at [410, 247] on div "Pay Advice on [DATE]" at bounding box center [469, 251] width 642 height 33
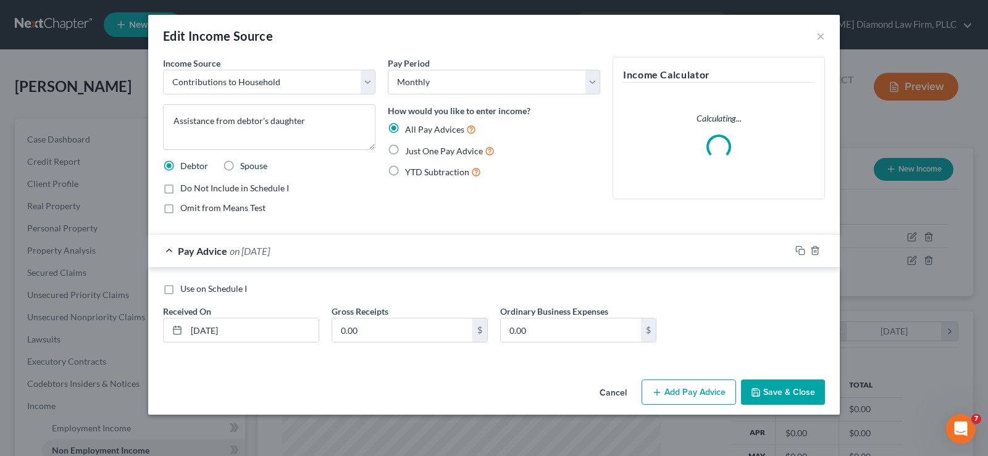
click at [697, 393] on button "Add Pay Advice" at bounding box center [688, 393] width 94 height 26
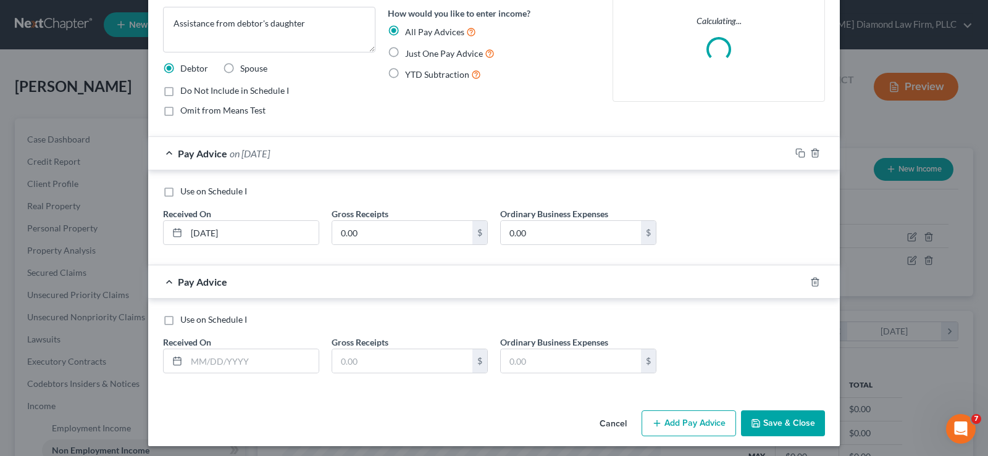
scroll to position [102, 0]
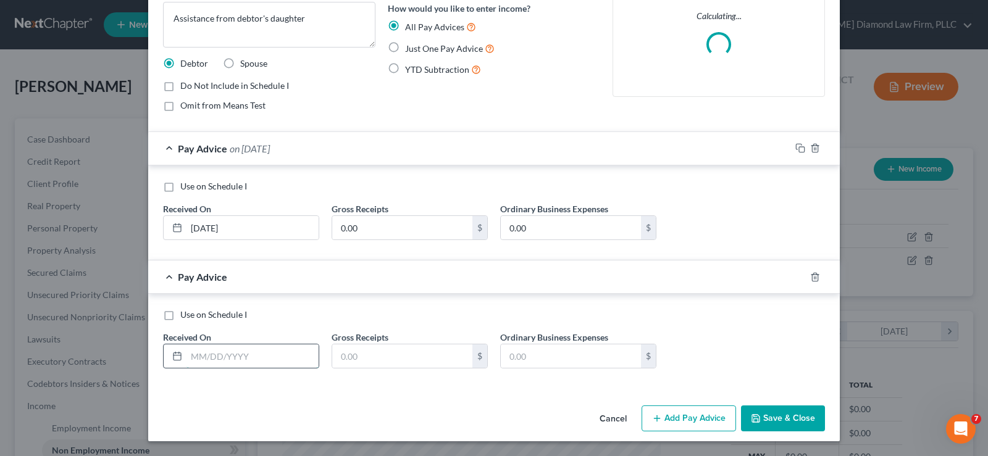
click at [235, 358] on input "text" at bounding box center [252, 355] width 132 height 23
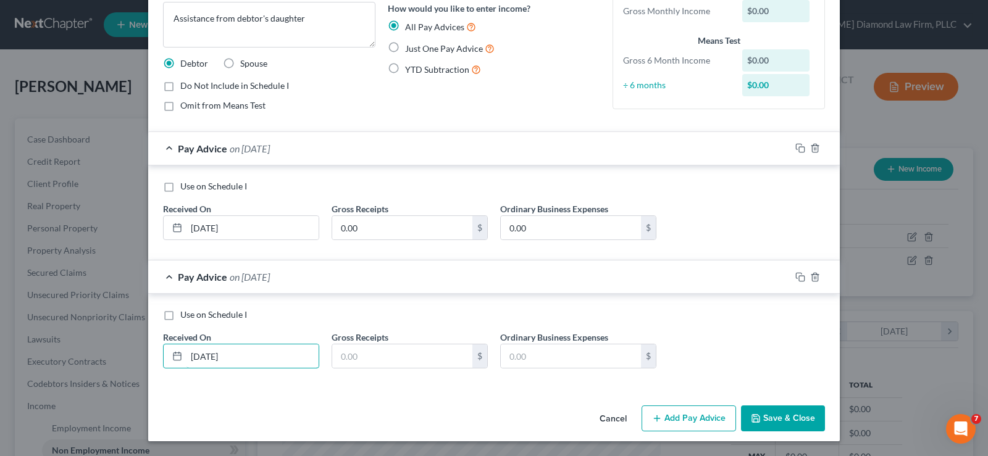
type input "[DATE]"
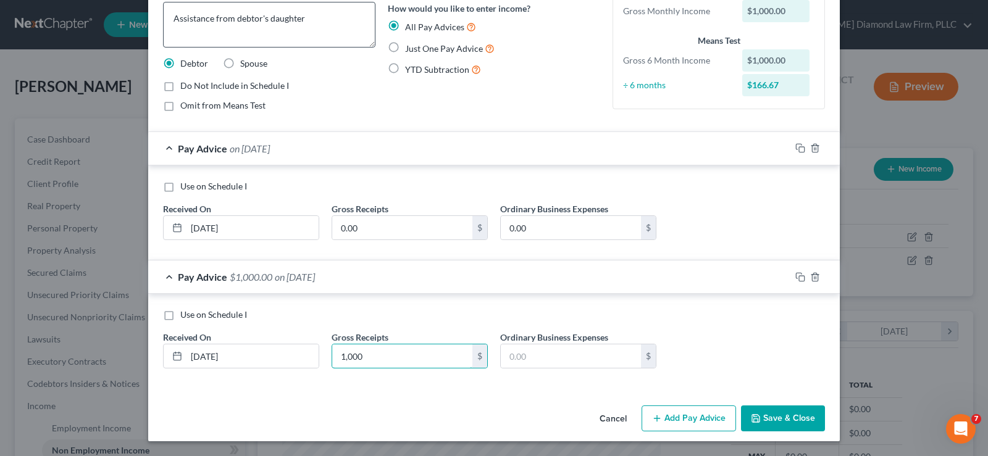
type input "1,000"
click at [307, 18] on textarea "Assistance from debtor's daughter" at bounding box center [269, 25] width 212 height 46
type textarea "Assistance from debtor's daughter for last few months"
click at [377, 229] on input "0.00" at bounding box center [402, 227] width 140 height 23
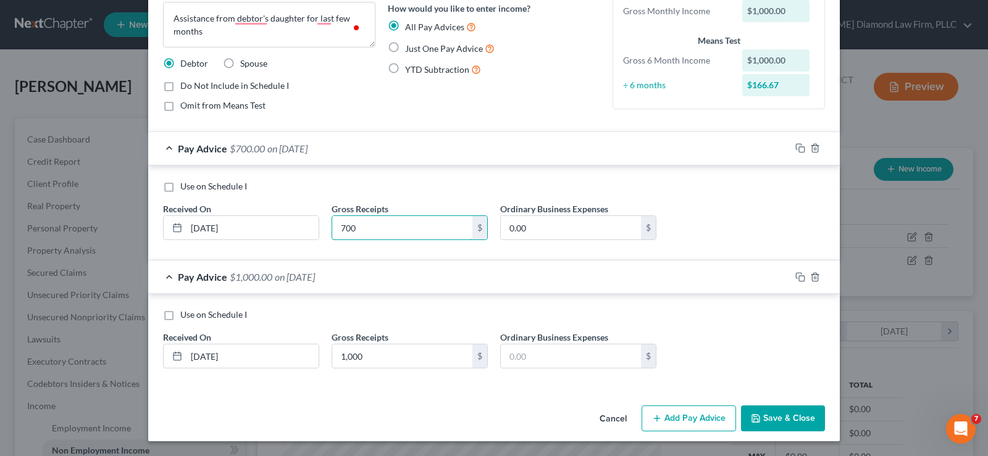
type input "700"
click at [678, 420] on button "Add Pay Advice" at bounding box center [688, 419] width 94 height 26
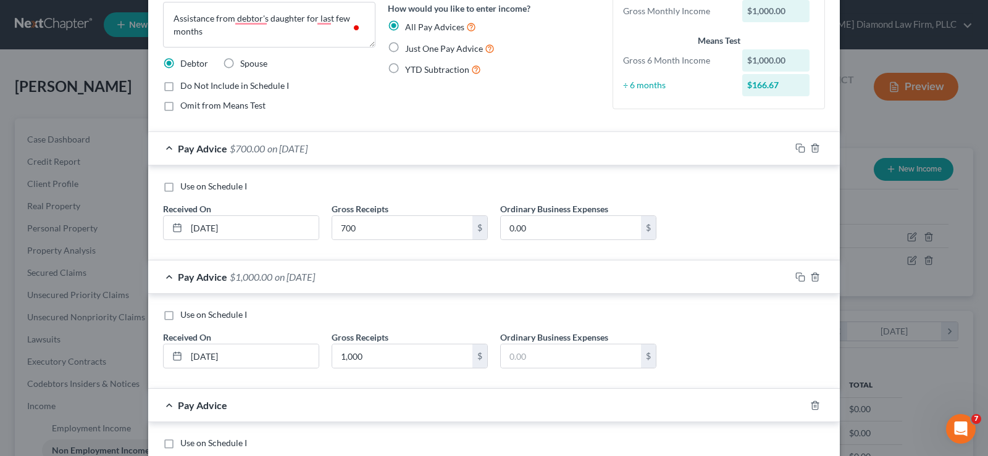
scroll to position [231, 0]
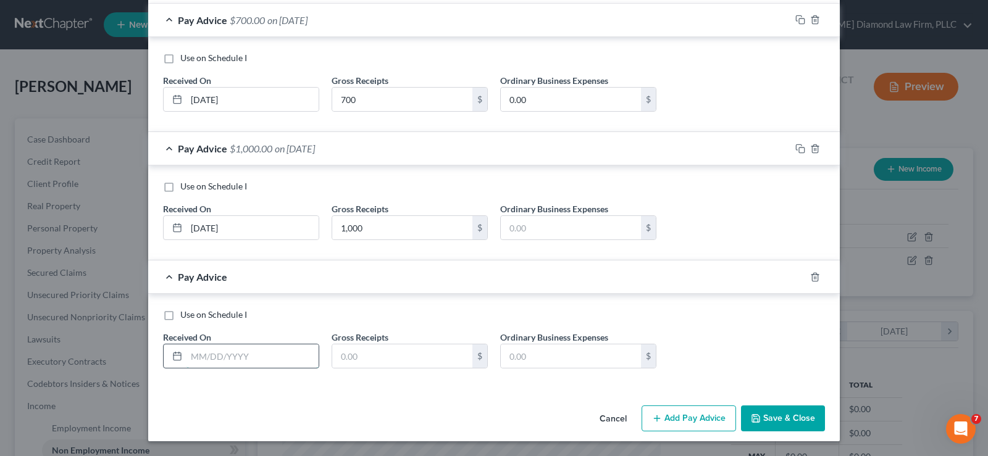
click at [259, 352] on input "text" at bounding box center [252, 355] width 132 height 23
type input "[DATE]"
type input "1,150"
click at [691, 415] on button "Add Pay Advice" at bounding box center [688, 419] width 94 height 26
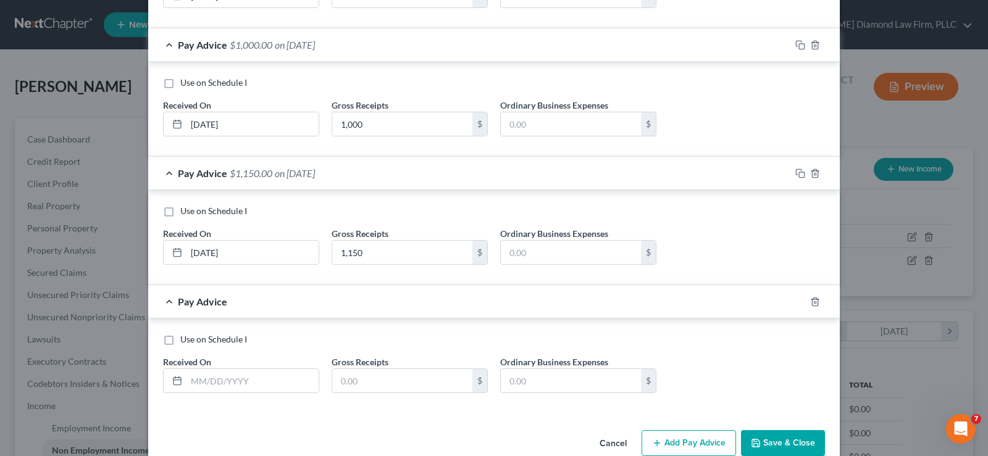
scroll to position [359, 0]
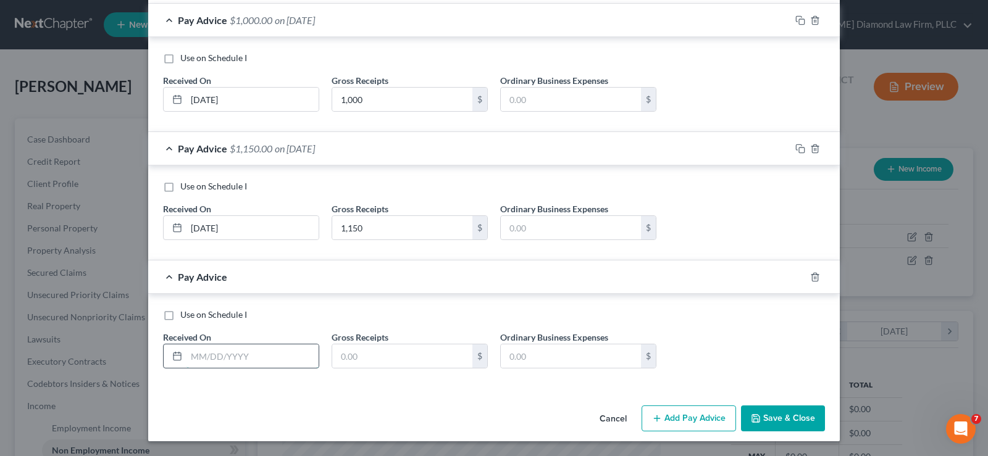
click at [261, 355] on input "text" at bounding box center [252, 355] width 132 height 23
type input "[DATE]"
type input "500"
click at [654, 422] on icon "button" at bounding box center [657, 419] width 10 height 10
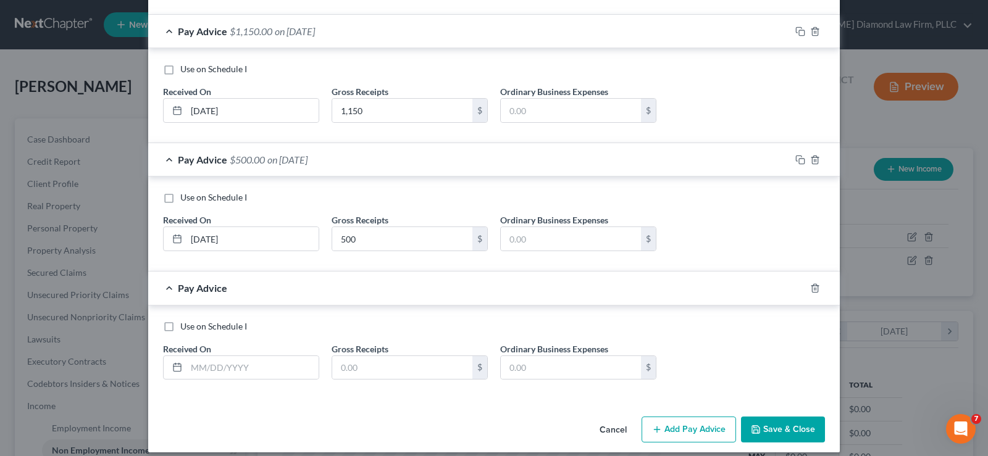
scroll to position [488, 0]
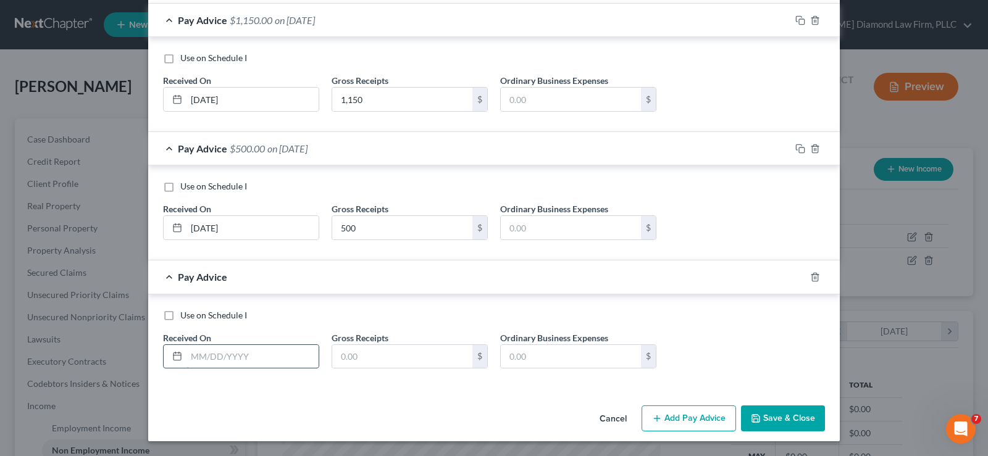
click at [223, 359] on input "text" at bounding box center [252, 356] width 132 height 23
type input "[DATE]"
type input "500"
click at [688, 420] on button "Add Pay Advice" at bounding box center [688, 419] width 94 height 26
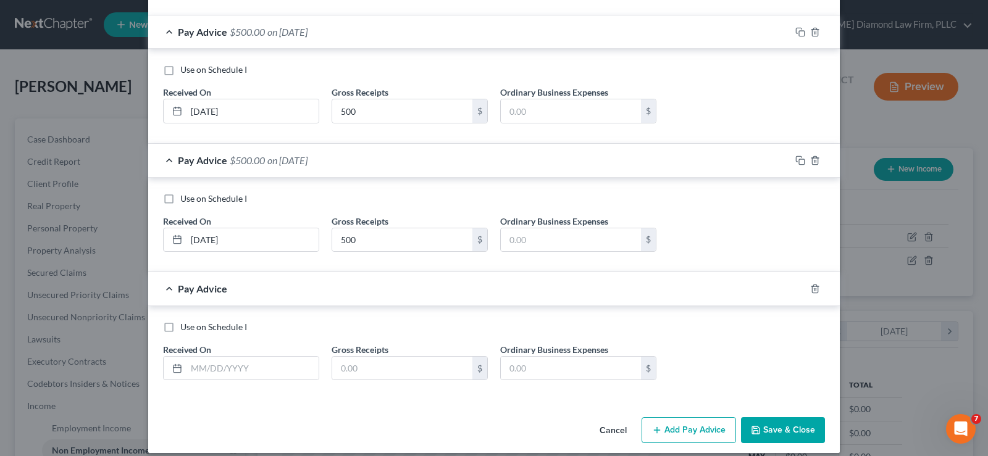
scroll to position [616, 0]
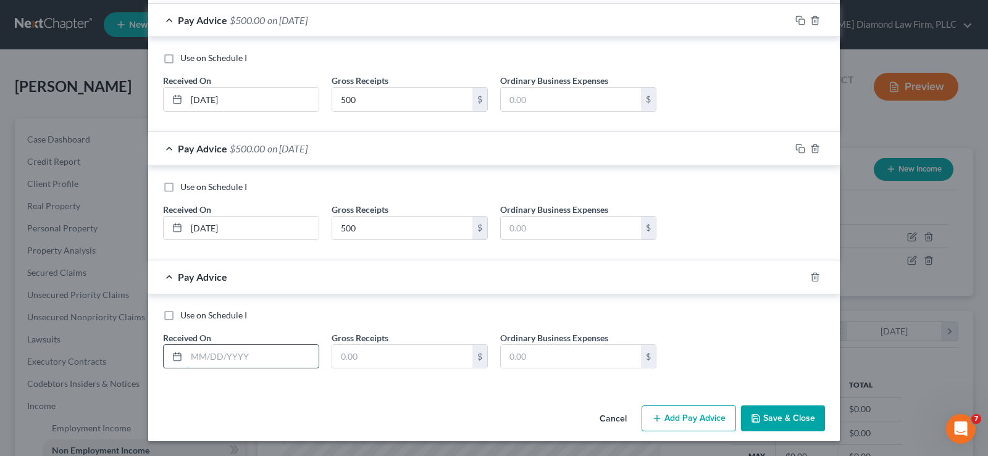
click at [241, 354] on input "text" at bounding box center [252, 356] width 132 height 23
type input "[DATE]"
click at [389, 361] on input "text" at bounding box center [402, 356] width 140 height 23
click at [394, 349] on input "text" at bounding box center [402, 356] width 140 height 23
type input "1,120"
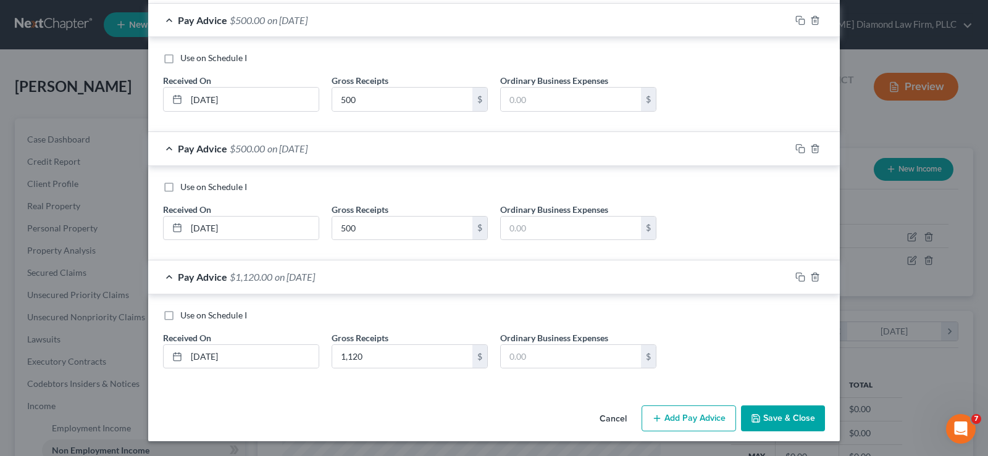
click at [773, 419] on button "Save & Close" at bounding box center [783, 419] width 84 height 26
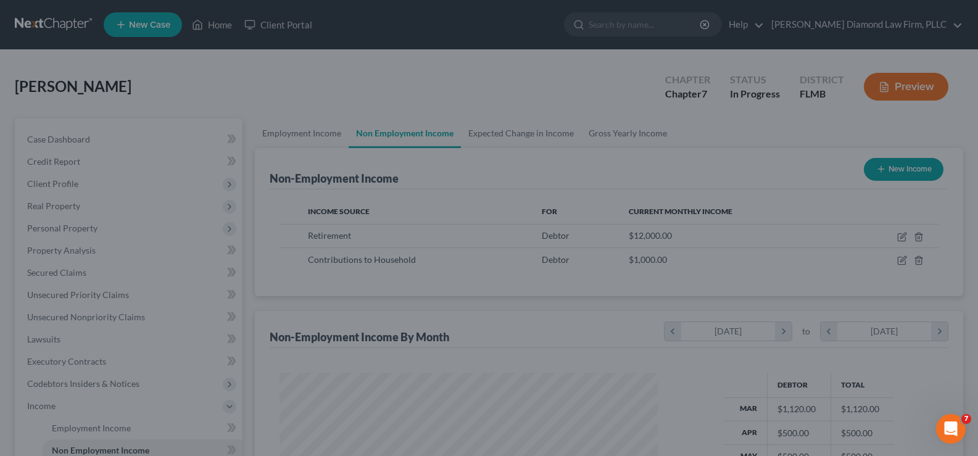
scroll to position [617052, 616874]
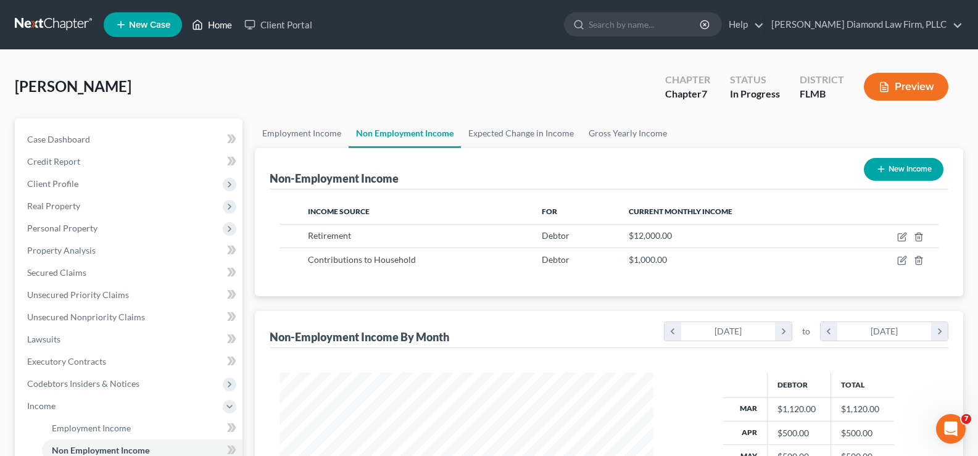
click at [217, 21] on link "Home" at bounding box center [212, 25] width 52 height 22
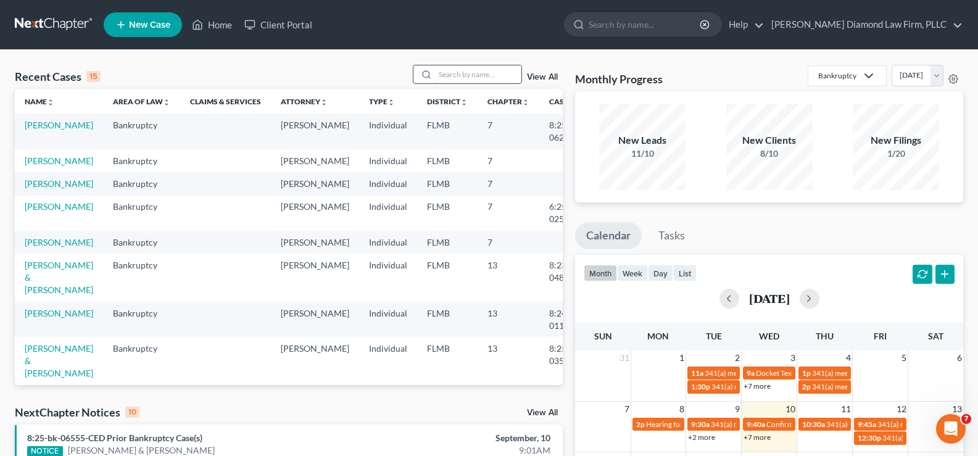
click at [477, 70] on input "search" at bounding box center [478, 74] width 86 height 18
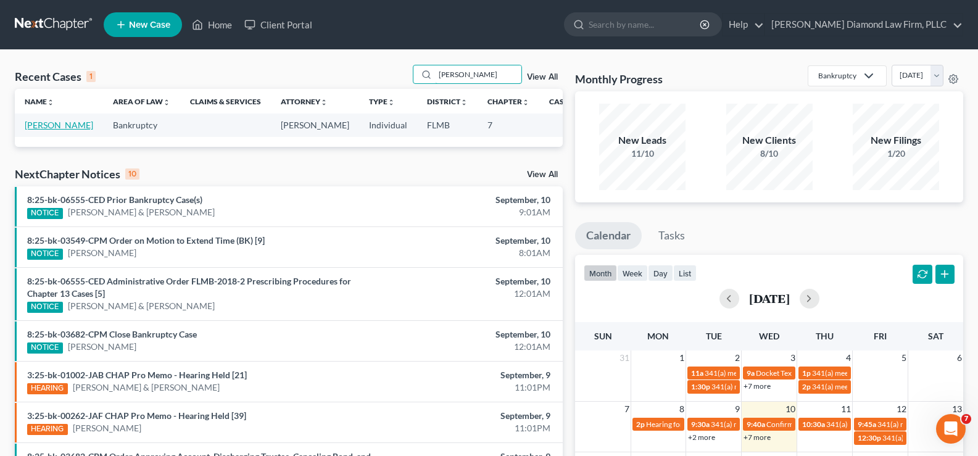
type input "[PERSON_NAME]"
click at [44, 126] on link "[PERSON_NAME]" at bounding box center [59, 125] width 69 height 10
select select "19"
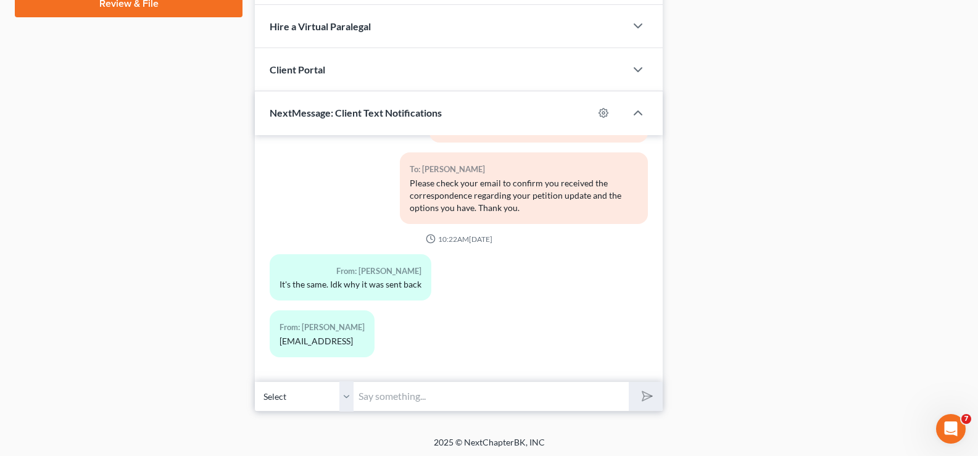
scroll to position [594, 0]
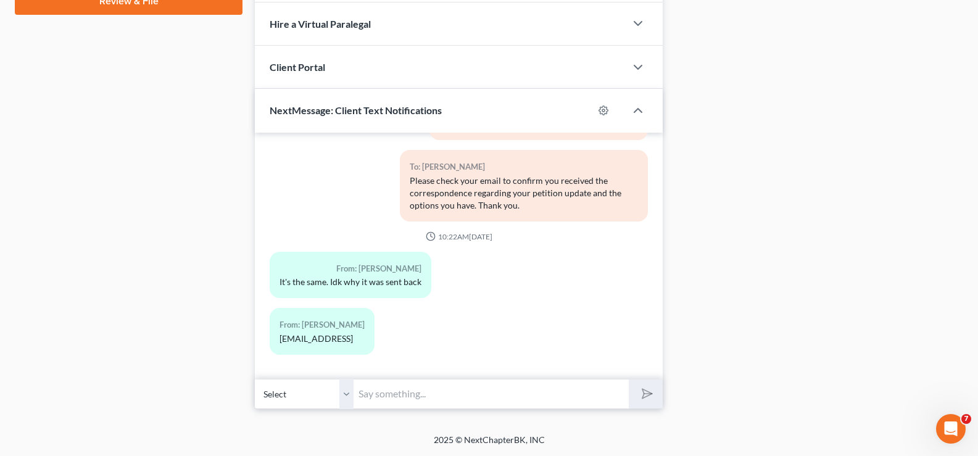
click at [445, 391] on input "text" at bounding box center [491, 394] width 275 height 30
type input "I"
type input "P"
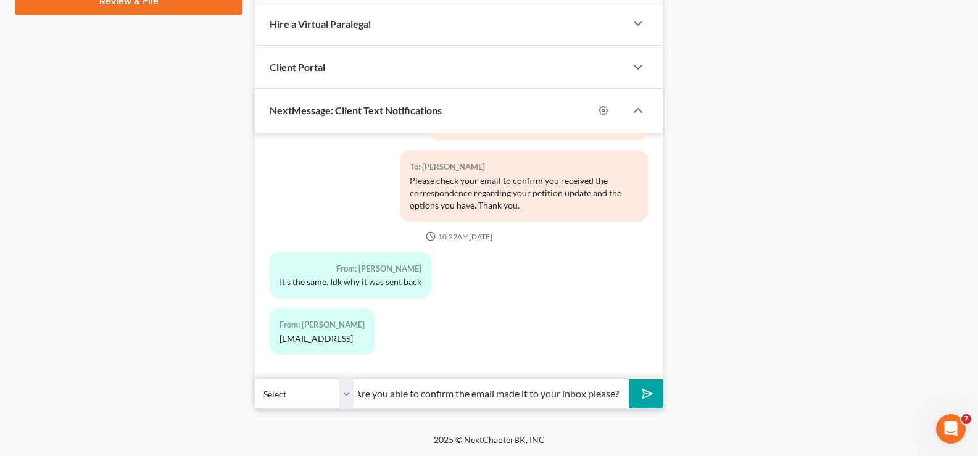
scroll to position [0, 301]
type input "I sent it to your email and it came back to me saying your inbox is full. Are y…"
click at [646, 393] on icon "submit" at bounding box center [644, 393] width 17 height 17
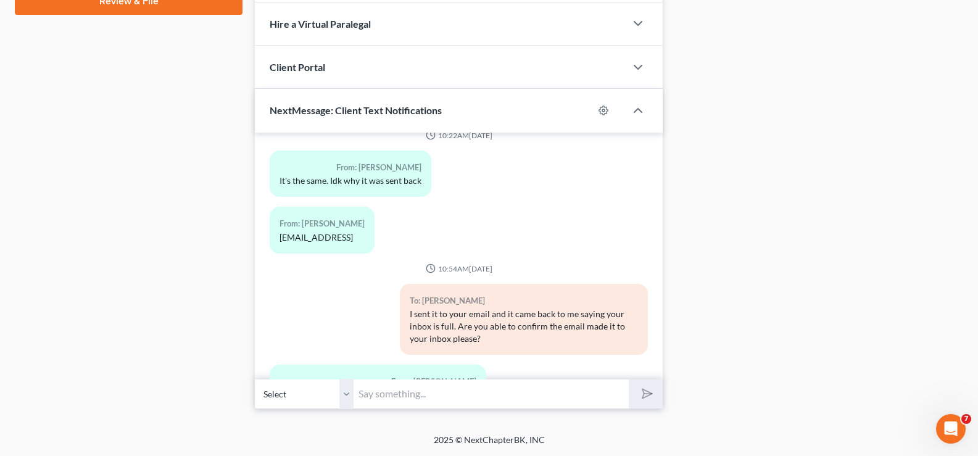
scroll to position [313, 0]
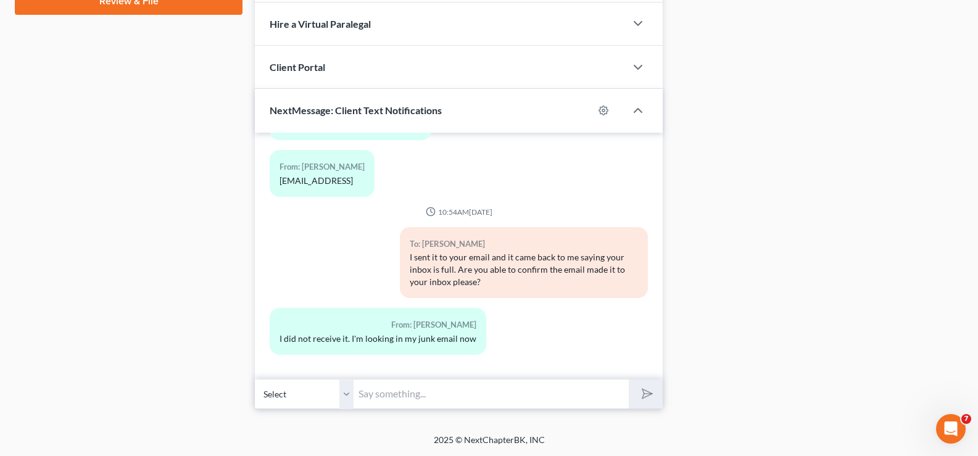
click at [386, 401] on input "text" at bounding box center [491, 394] width 275 height 30
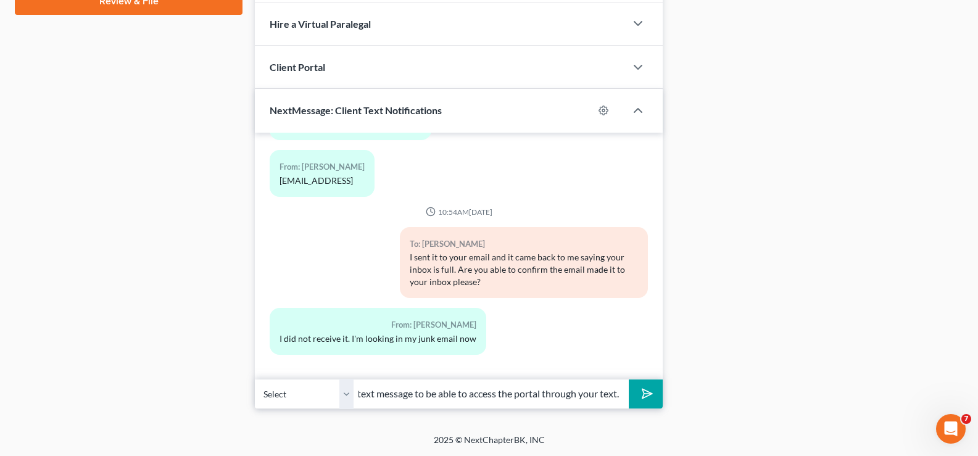
scroll to position [0, 367]
type input "I just sent you the email through the Fileinvite messages. You should have rece…"
click at [648, 396] on polygon "submit" at bounding box center [645, 393] width 15 height 15
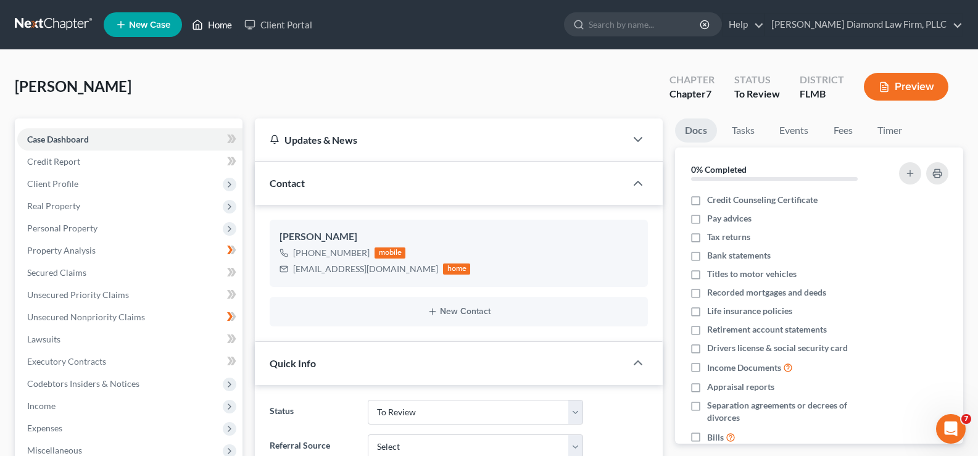
click at [228, 27] on link "Home" at bounding box center [212, 25] width 52 height 22
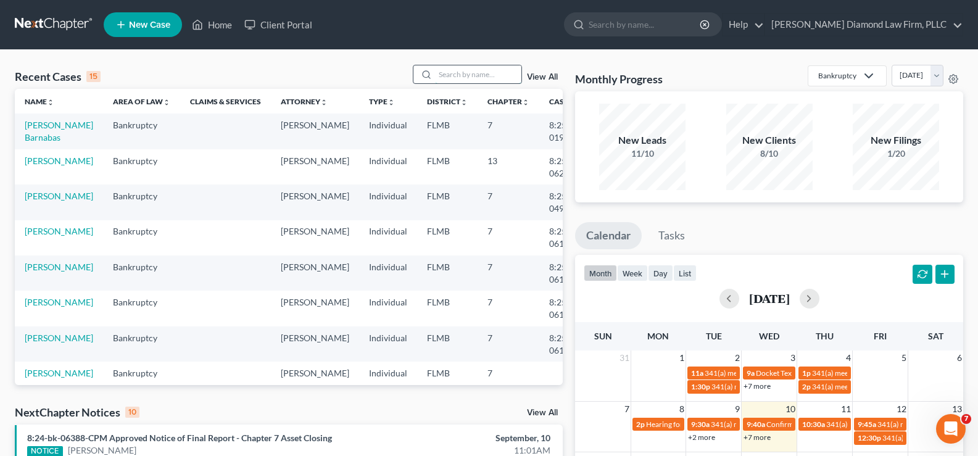
click at [486, 78] on input "search" at bounding box center [478, 74] width 86 height 18
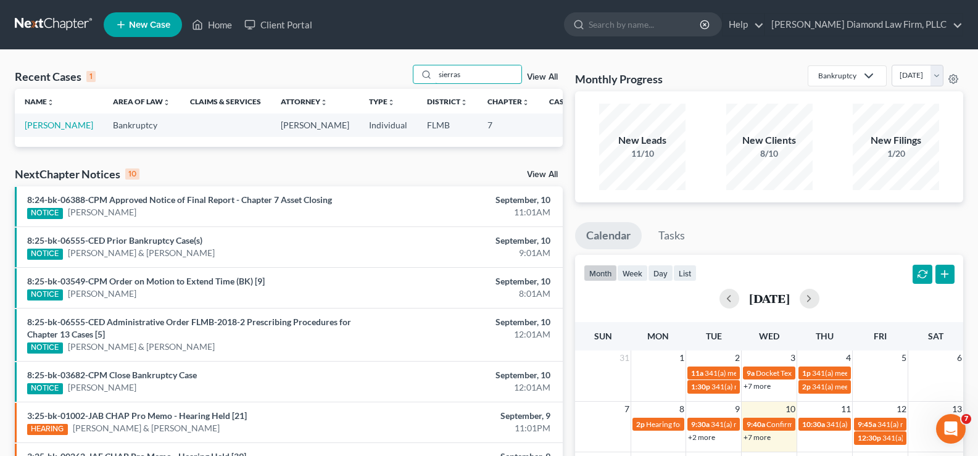
type input "sierras"
click at [41, 130] on link "[PERSON_NAME]" at bounding box center [59, 125] width 69 height 10
select select "7"
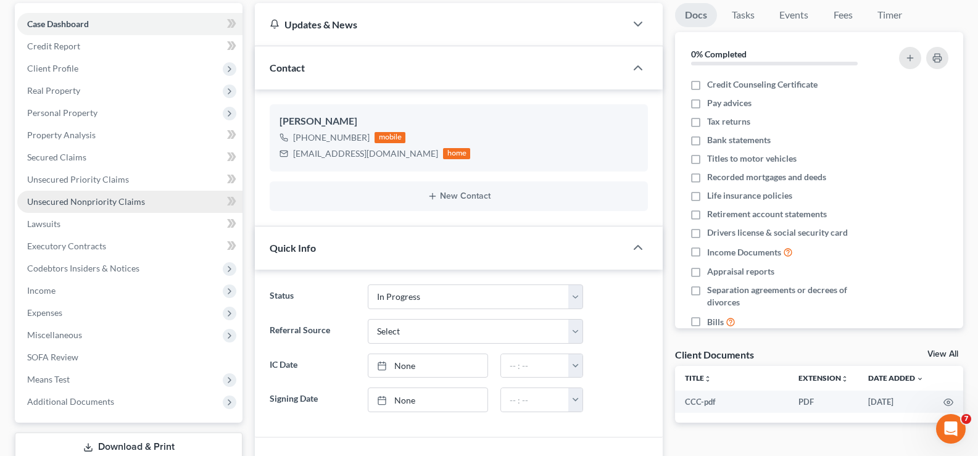
scroll to position [123, 0]
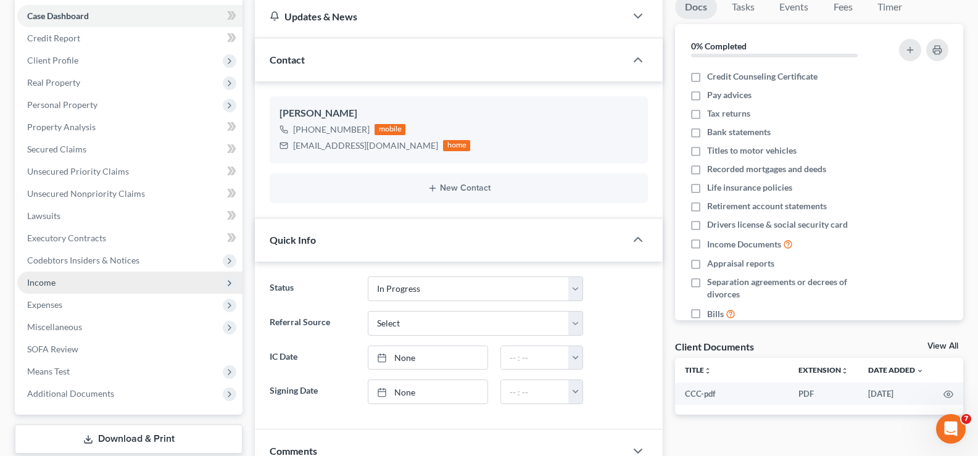
click at [108, 283] on span "Income" at bounding box center [129, 283] width 225 height 22
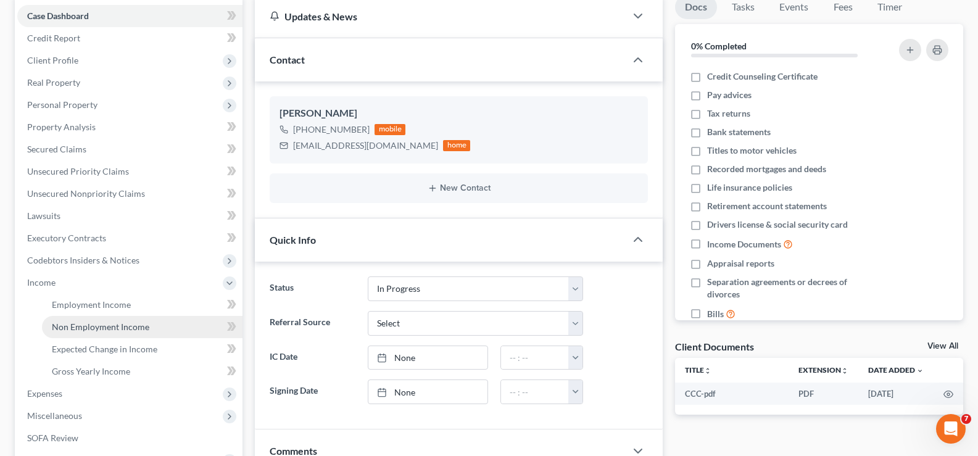
click at [118, 320] on link "Non Employment Income" at bounding box center [142, 327] width 201 height 22
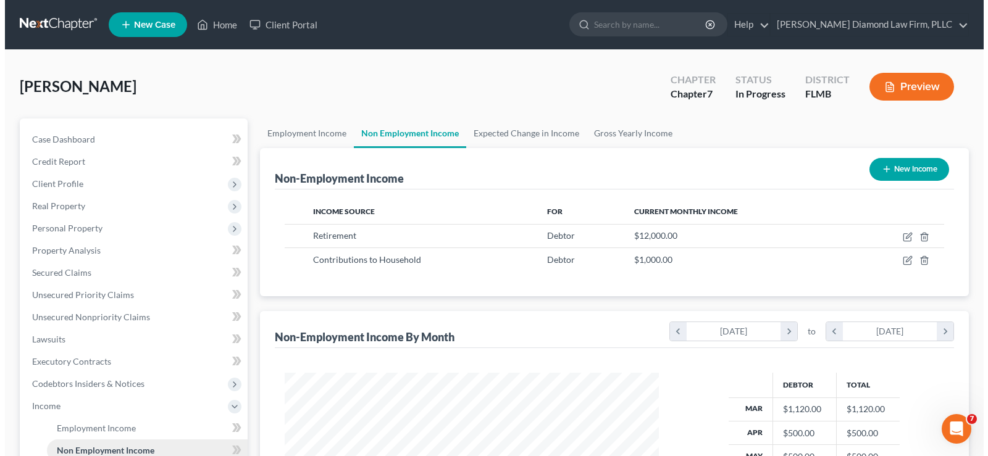
scroll to position [222, 399]
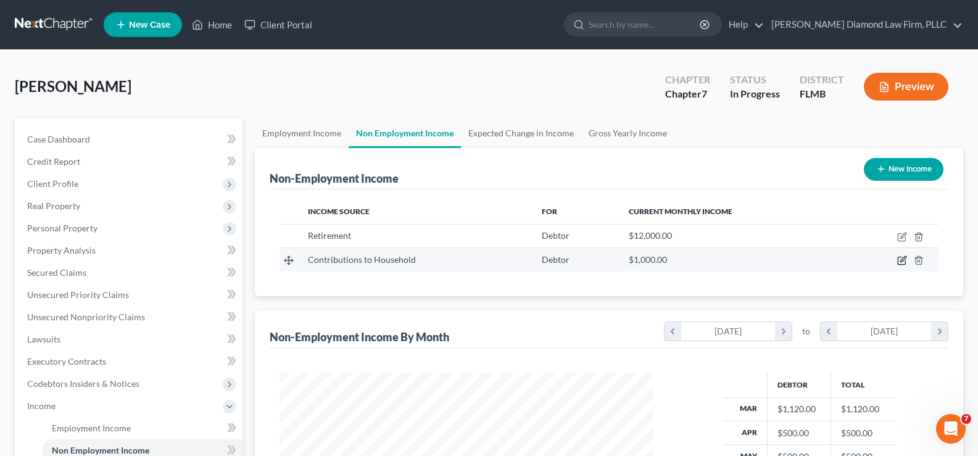
click at [904, 262] on icon "button" at bounding box center [903, 261] width 10 height 10
select select "8"
select select "0"
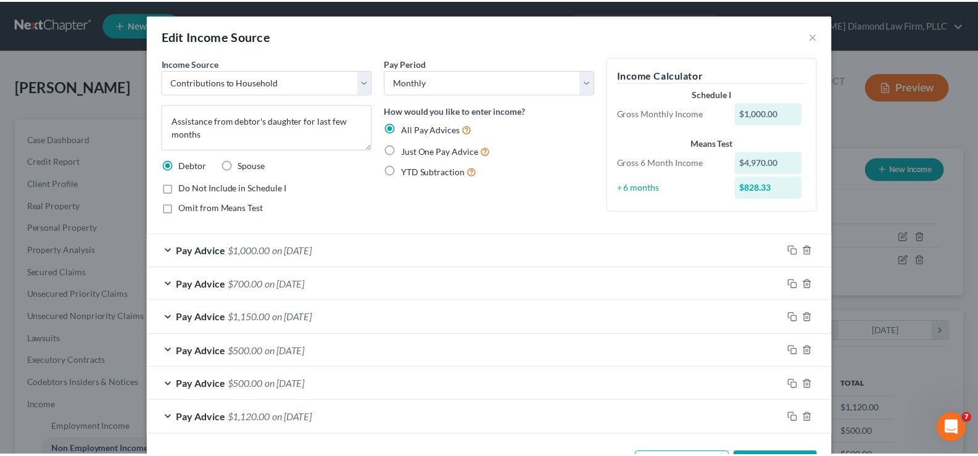
scroll to position [47, 0]
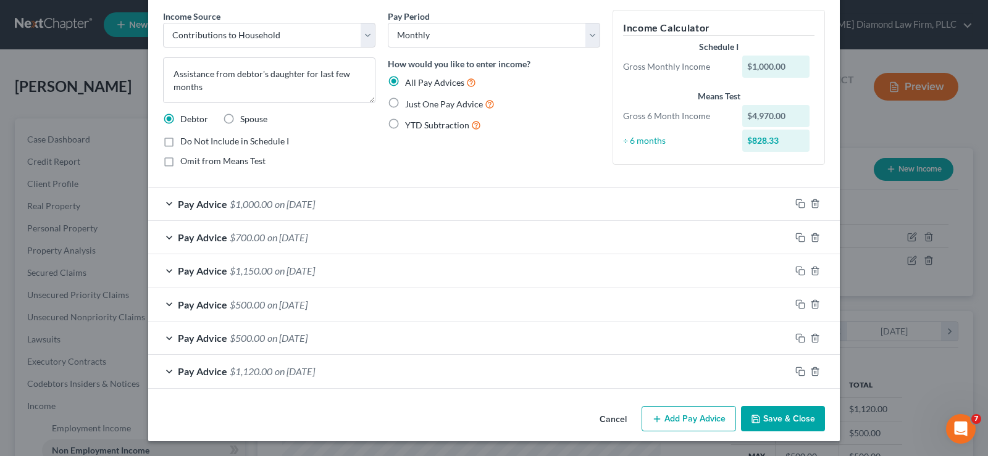
click at [180, 141] on label "Do Not Include in Schedule I" at bounding box center [234, 141] width 109 height 12
click at [185, 141] on input "Do Not Include in Schedule I" at bounding box center [189, 139] width 8 height 8
checkbox input "true"
click at [760, 420] on button "Save & Close" at bounding box center [783, 419] width 84 height 26
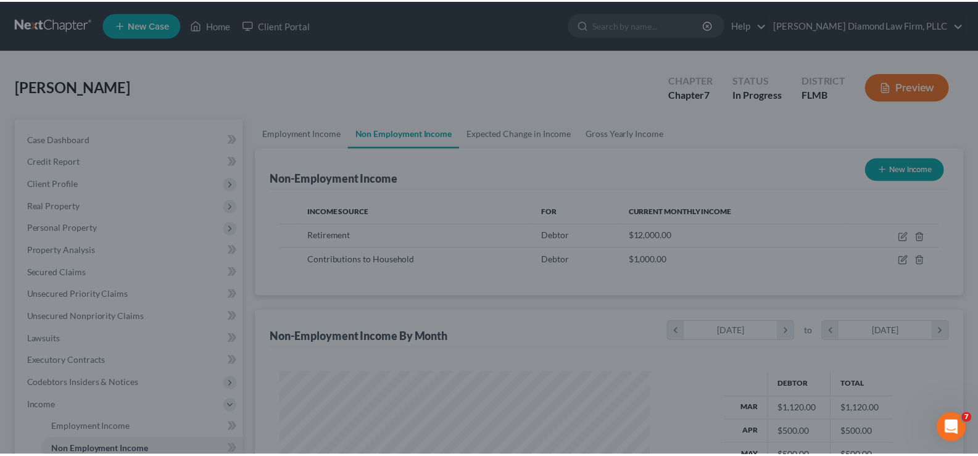
scroll to position [617052, 616874]
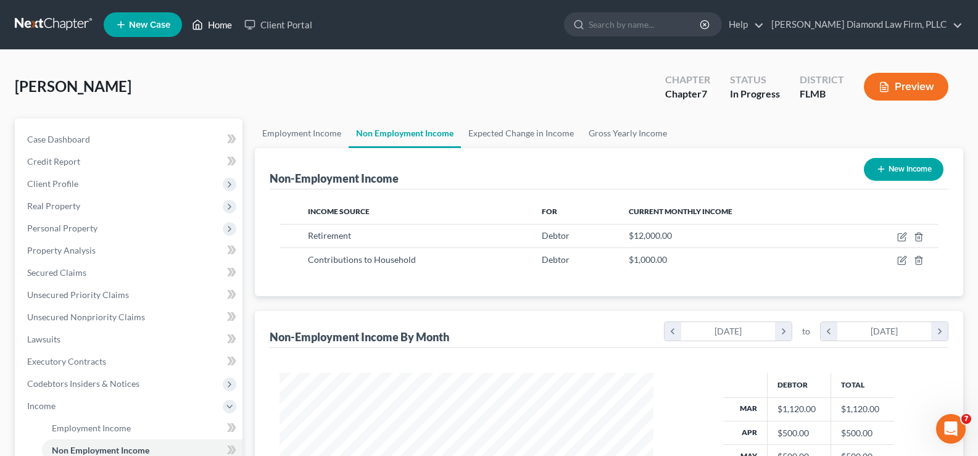
click at [217, 23] on link "Home" at bounding box center [212, 25] width 52 height 22
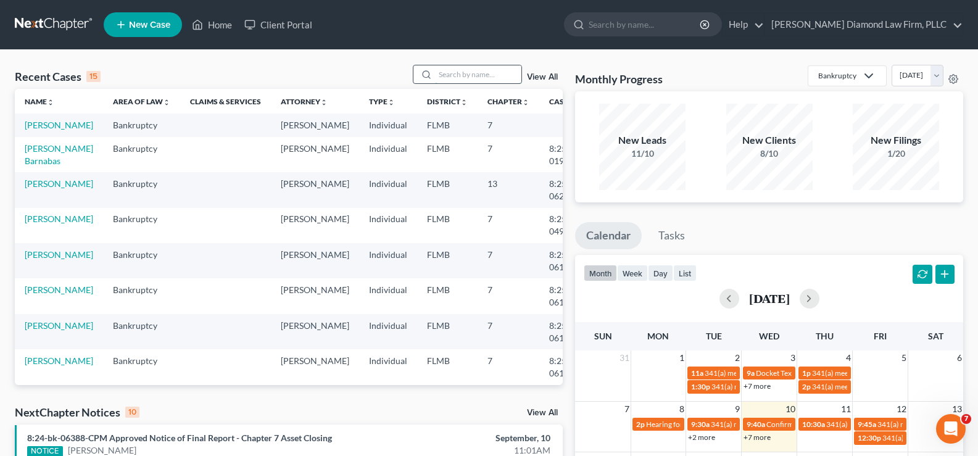
click at [448, 70] on input "search" at bounding box center [478, 74] width 86 height 18
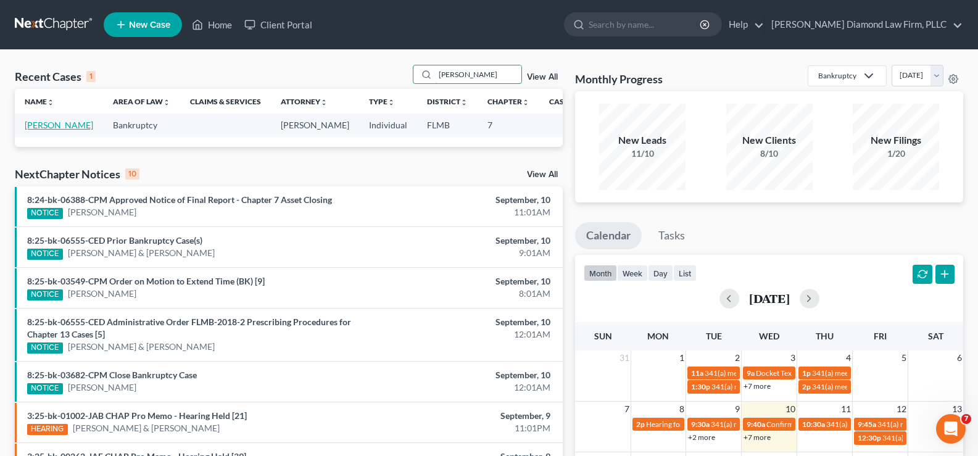
type input "[PERSON_NAME]"
click at [46, 124] on link "[PERSON_NAME]" at bounding box center [59, 125] width 69 height 10
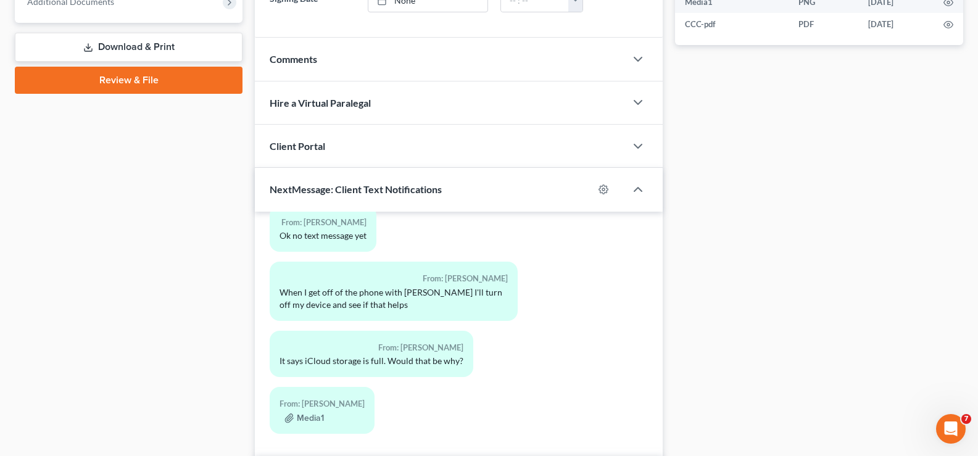
scroll to position [594, 0]
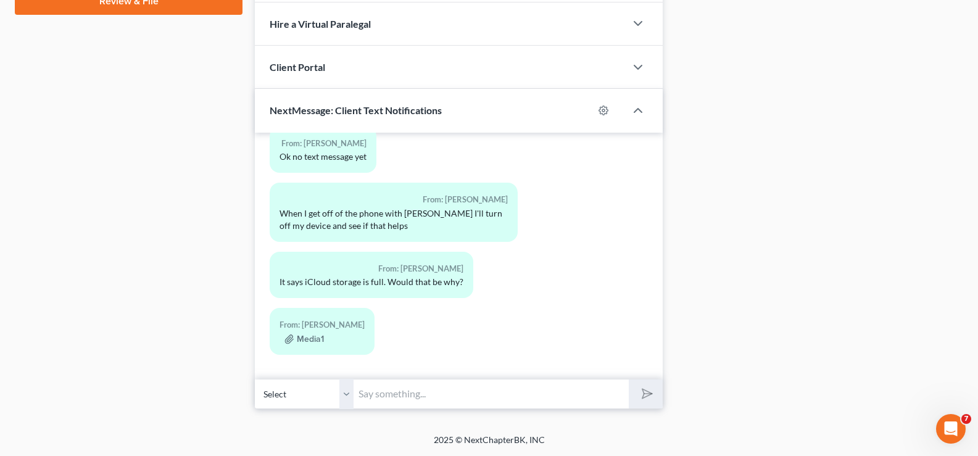
click at [373, 399] on input "text" at bounding box center [491, 394] width 275 height 30
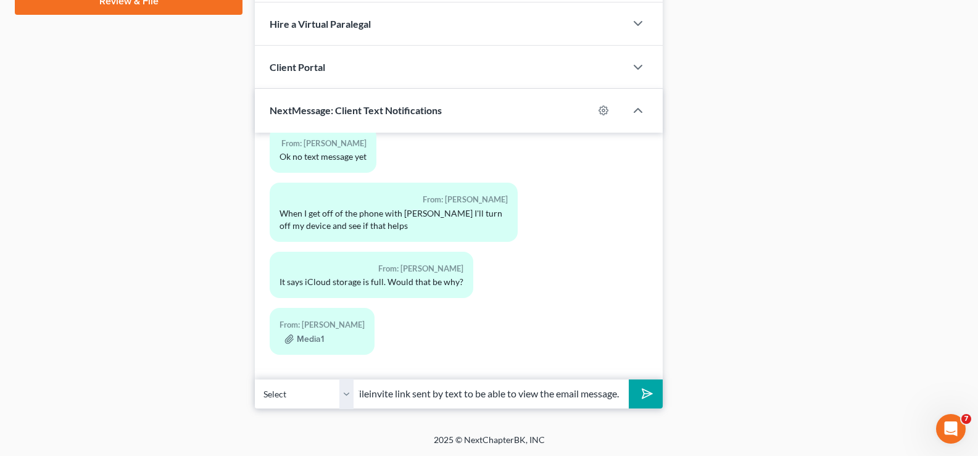
scroll to position [0, 169]
type input "That could be why. Please access the Fileinvite link sent by text to be able to…"
click at [655, 394] on button "submit" at bounding box center [646, 394] width 34 height 29
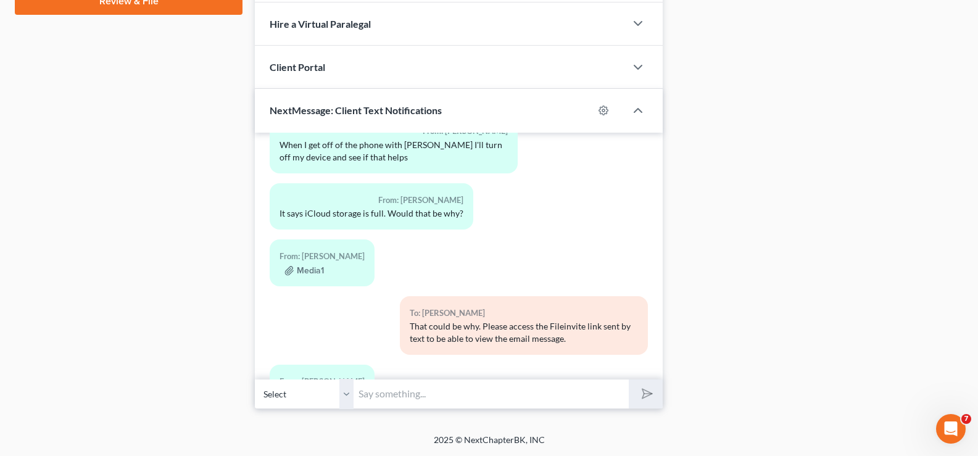
scroll to position [757, 0]
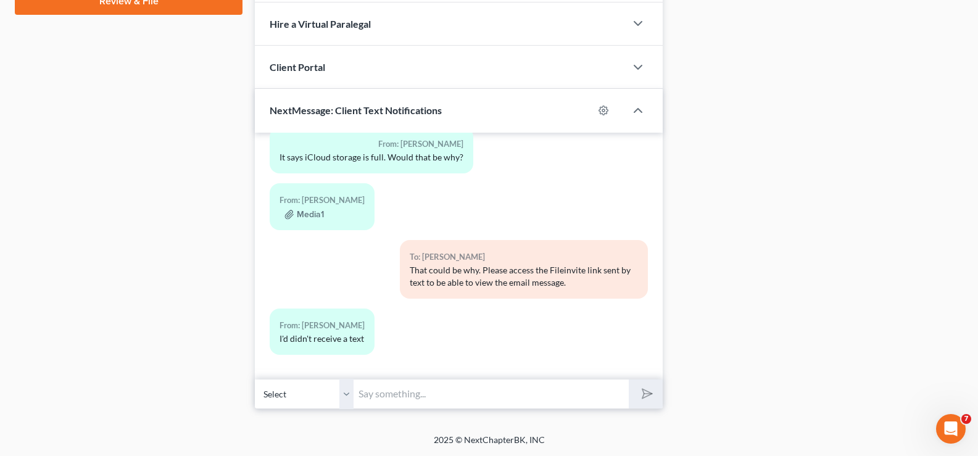
click at [387, 395] on input "text" at bounding box center [491, 394] width 275 height 30
paste input "Good morning [PERSON_NAME], Our office has updated your petition again for this…"
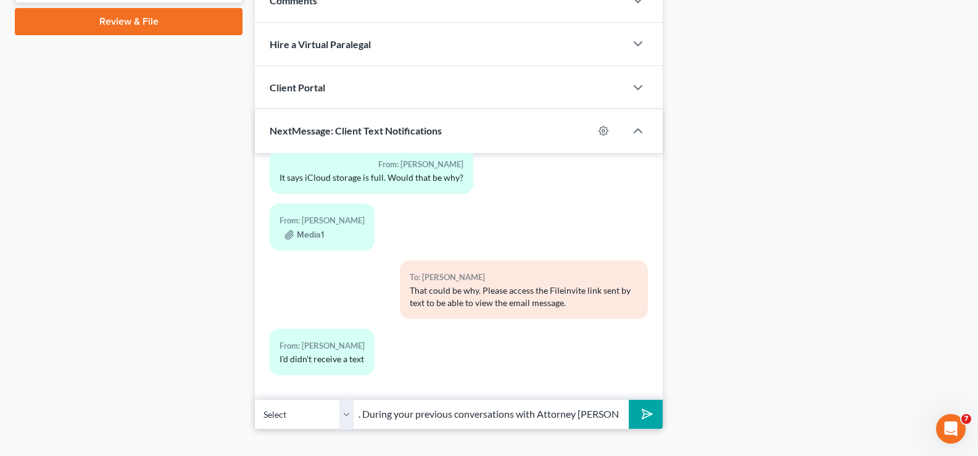
scroll to position [594, 0]
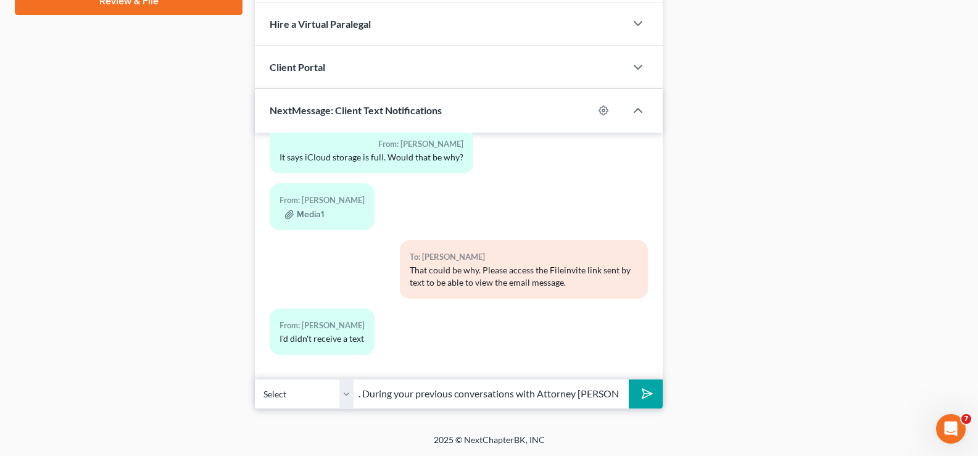
type input "Good morning [PERSON_NAME], Our office has updated your petition again for this…"
click at [451, 344] on div "From: [PERSON_NAME] I'd didn't receive a text" at bounding box center [394, 337] width 260 height 56
drag, startPoint x: 359, startPoint y: 393, endPoint x: 625, endPoint y: 401, distance: 266.1
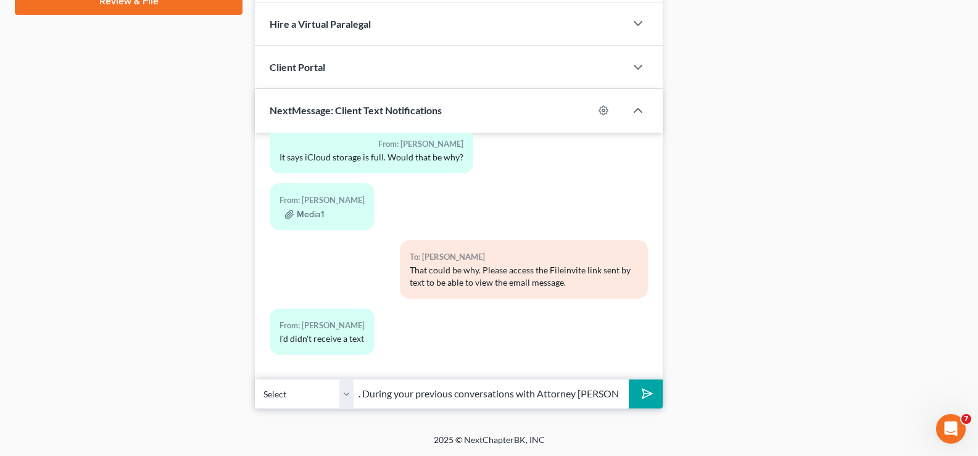
click at [625, 401] on input "Good morning [PERSON_NAME], Our office has updated your petition again for this…" at bounding box center [491, 394] width 275 height 30
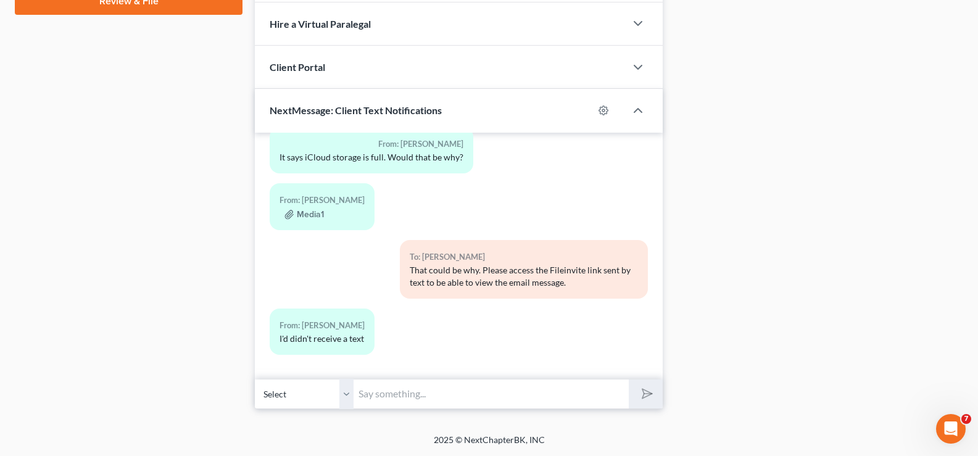
scroll to position [0, 0]
